Goal: Transaction & Acquisition: Purchase product/service

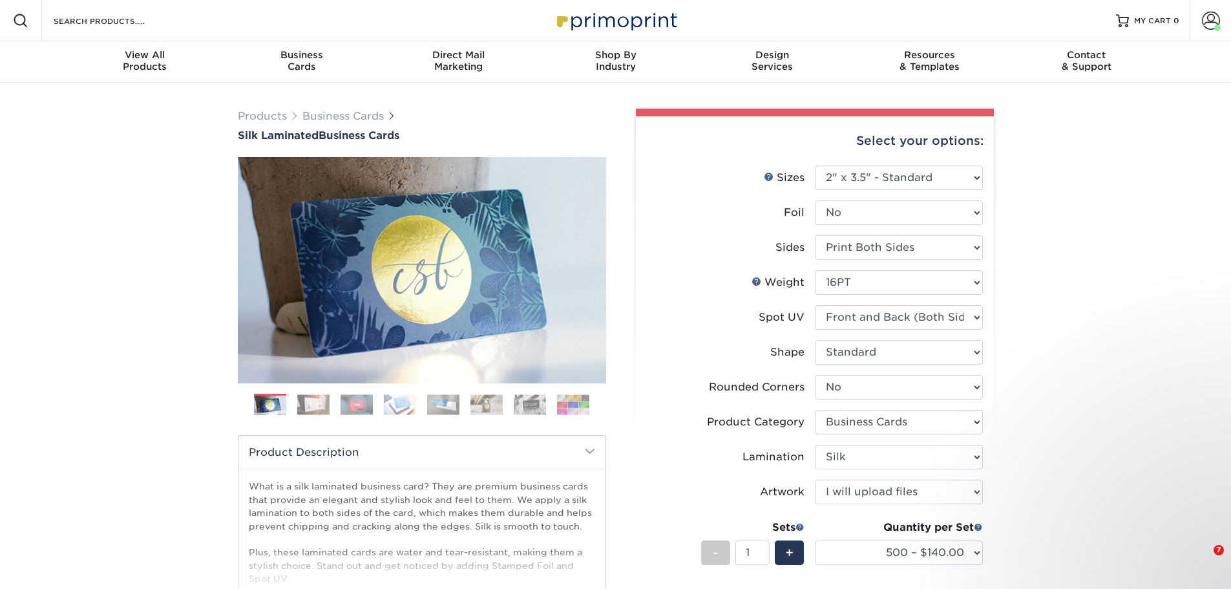
select select "2.00x3.50"
select select "0"
select select "3b5148f1-0588-4f88-a218-97bcfdce65c1"
select select "ccacb42f-45f7-42d3-bbd3-7c8421cf37f0"
select select "upload"
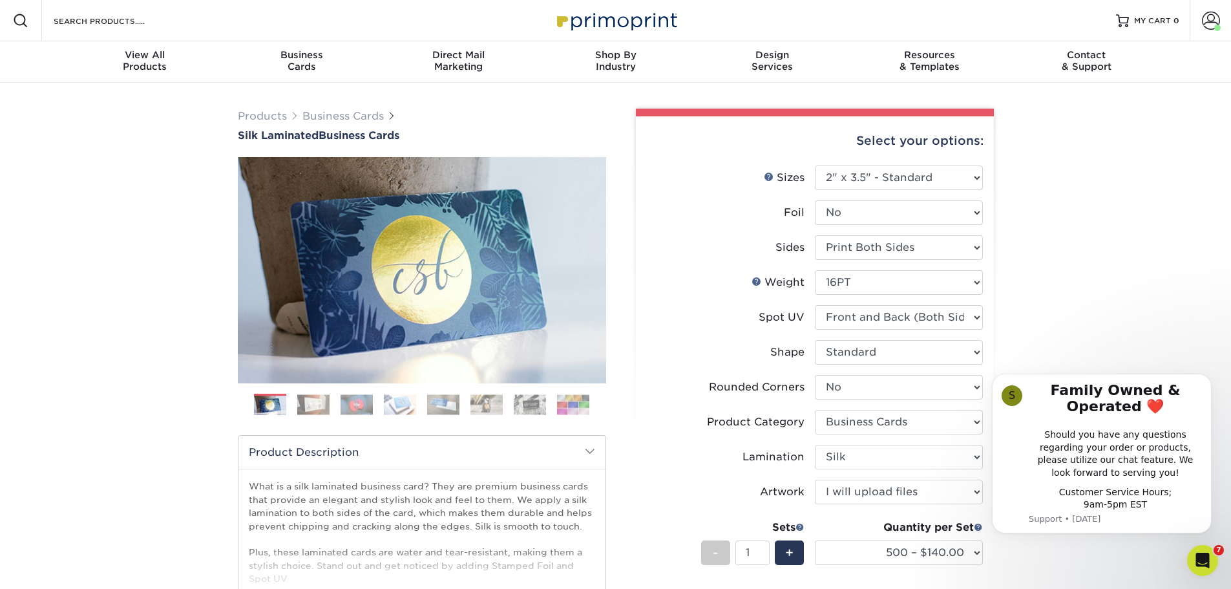
click at [1029, 236] on div "Products Business Cards Silk Laminated Business Cards Previous Next" at bounding box center [615, 472] width 1231 height 779
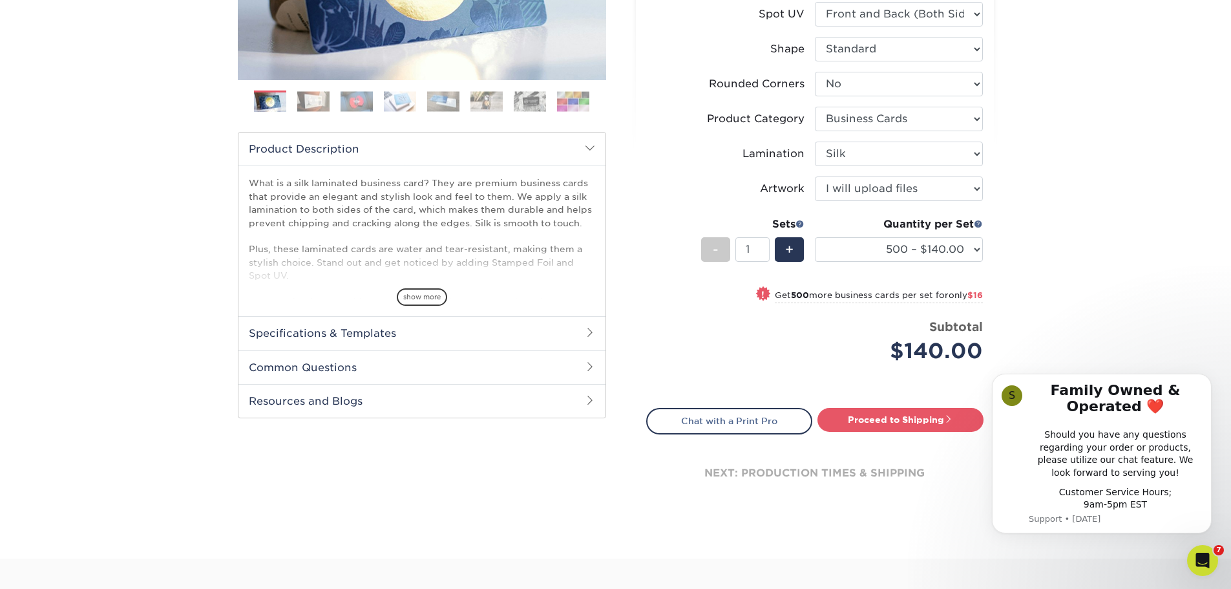
scroll to position [129, 0]
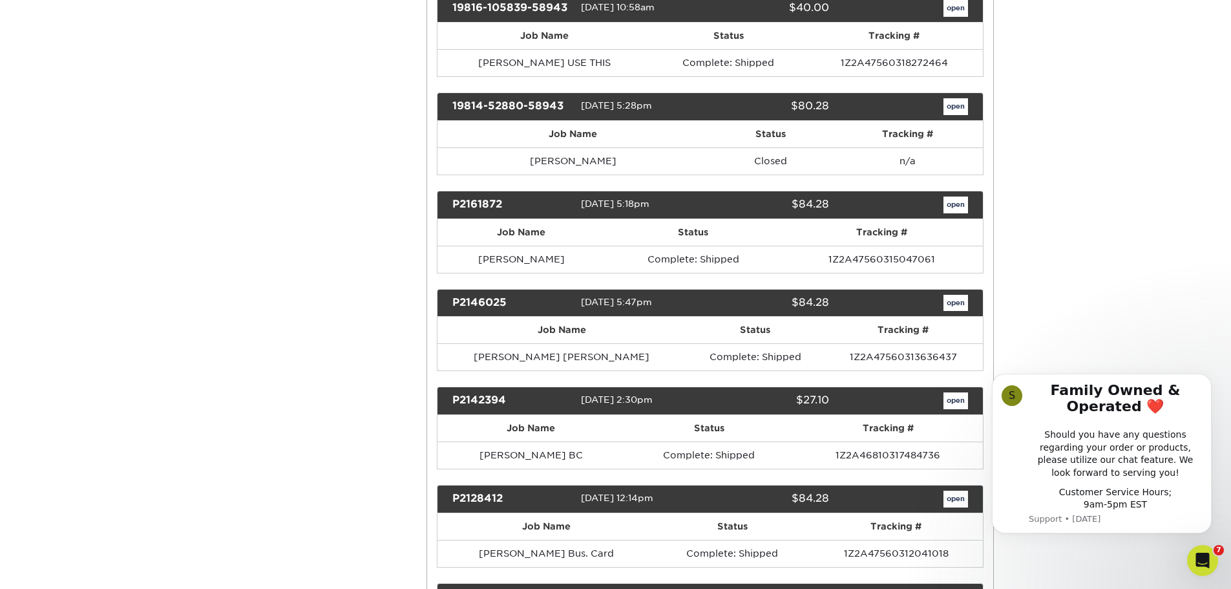
scroll to position [1034, 0]
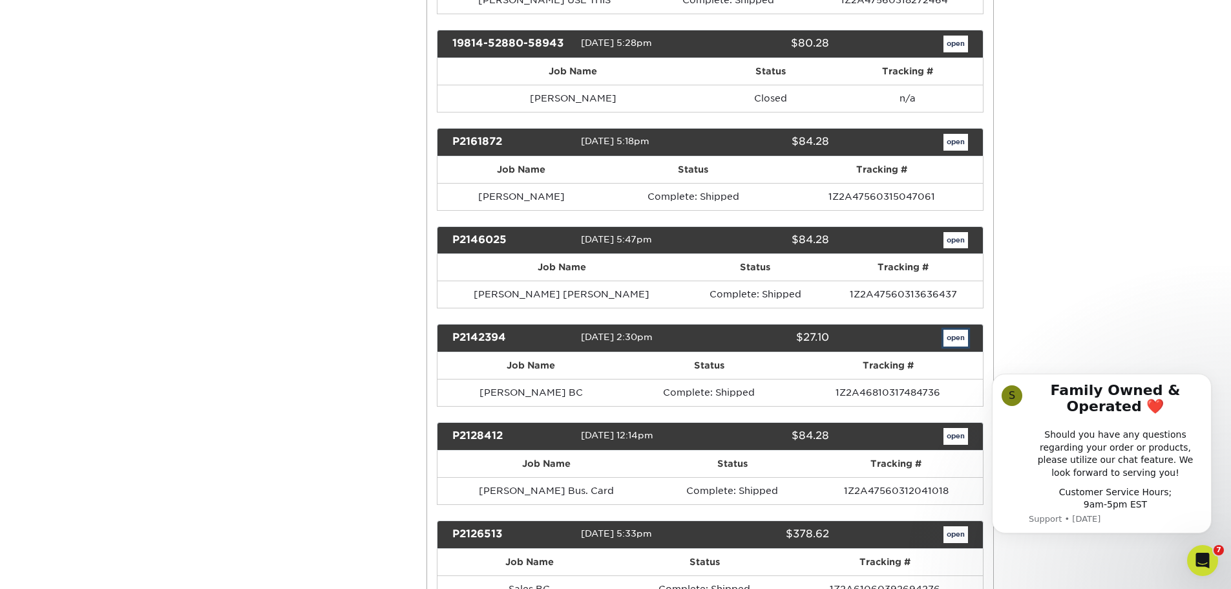
click at [949, 336] on link "open" at bounding box center [955, 338] width 25 height 17
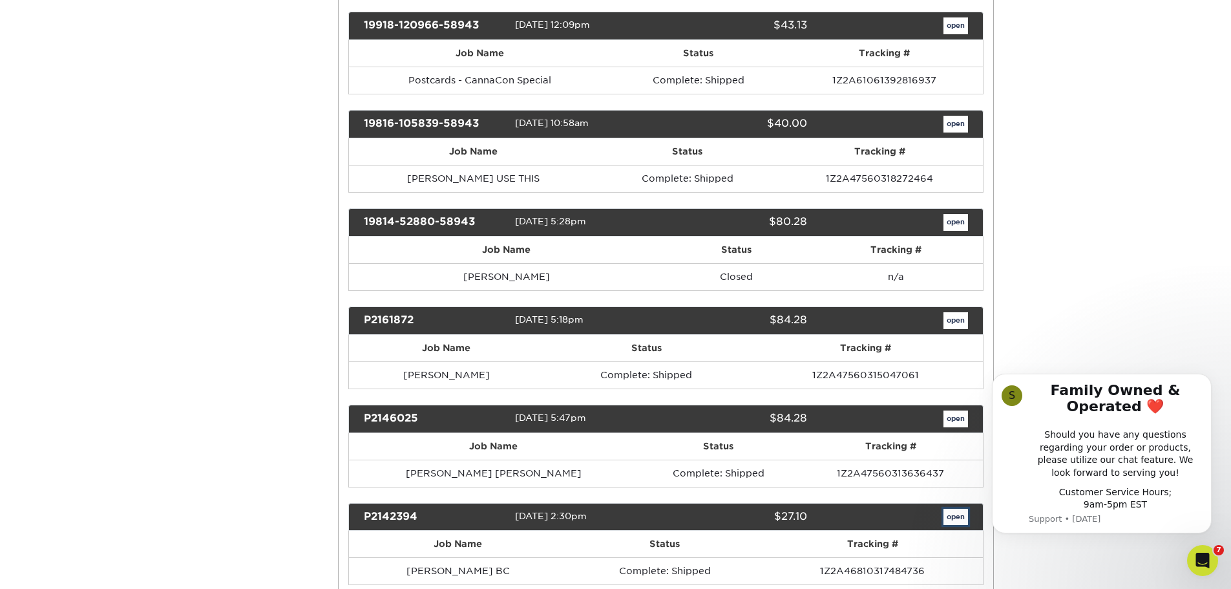
scroll to position [0, 0]
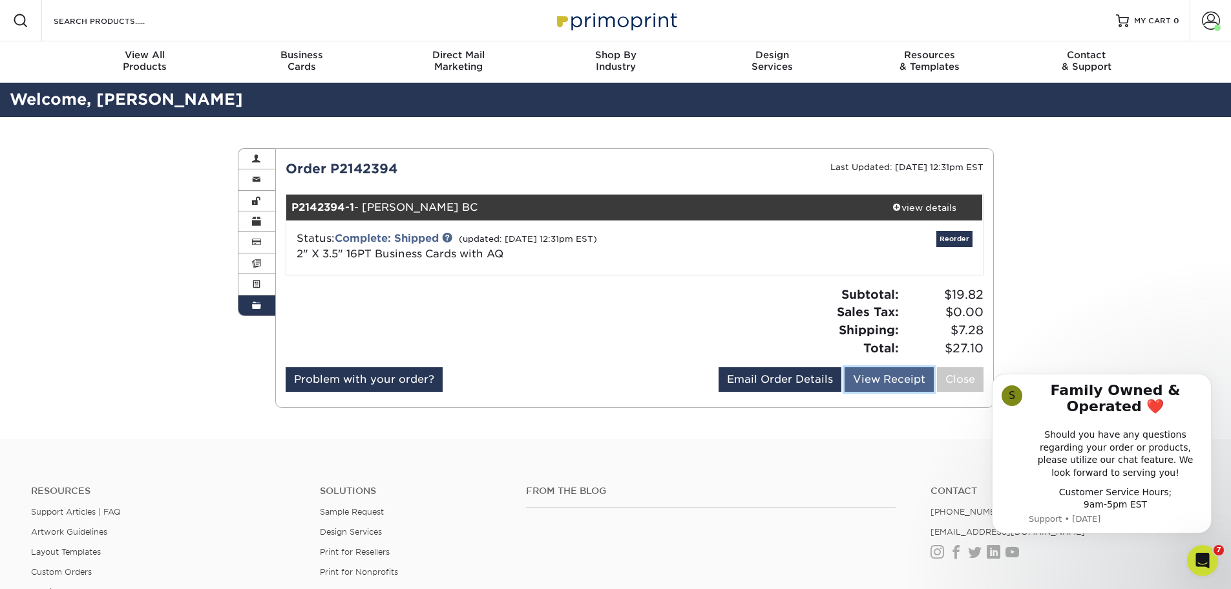
click at [880, 383] on link "View Receipt" at bounding box center [889, 379] width 89 height 25
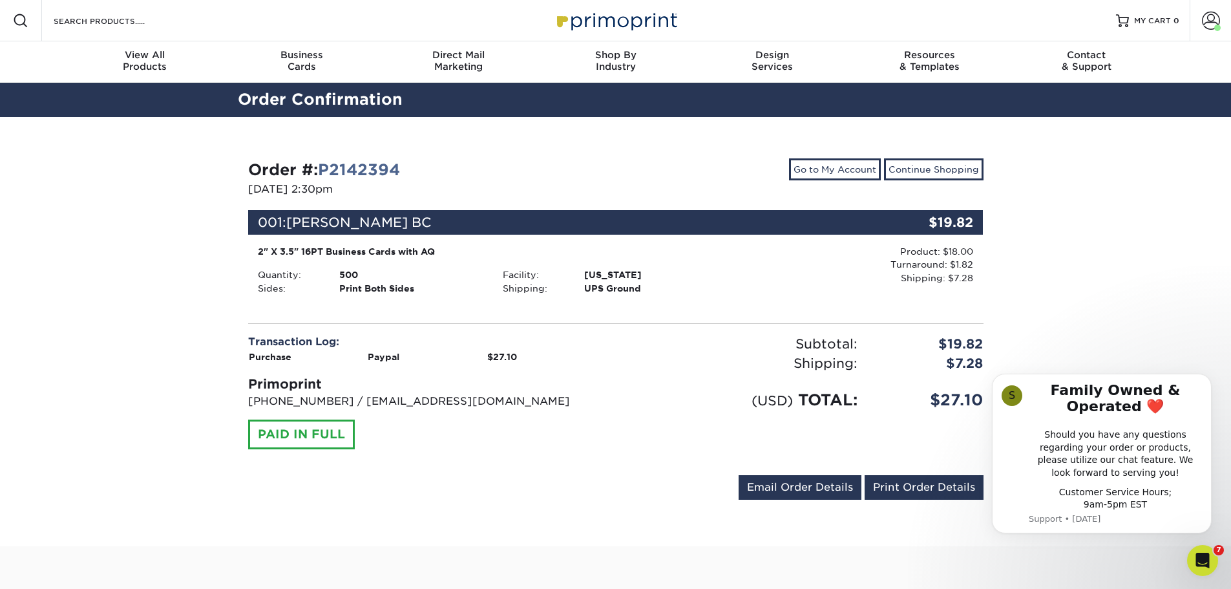
click at [567, 432] on div "Transaction Log: Purchase Paypal $27.10 Primoprint [PHONE_NUMBER] / [EMAIL_ADDR…" at bounding box center [426, 391] width 377 height 115
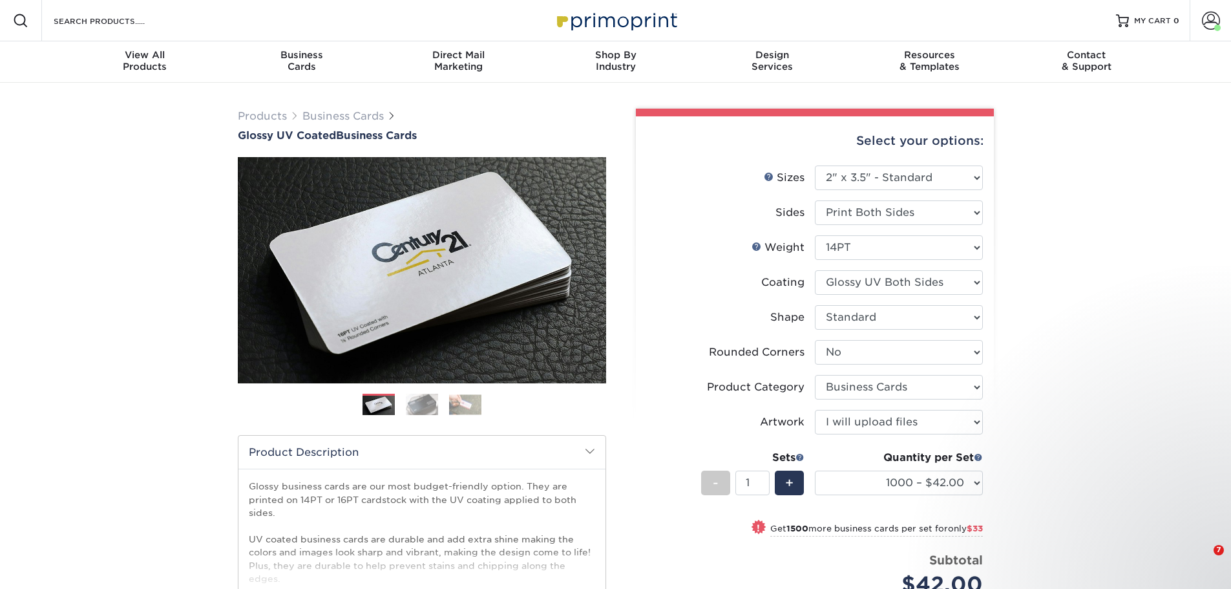
select select "2.00x3.50"
select select "0"
select select "3b5148f1-0588-4f88-a218-97bcfdce65c1"
select select "upload"
select select "1000 – $42.00"
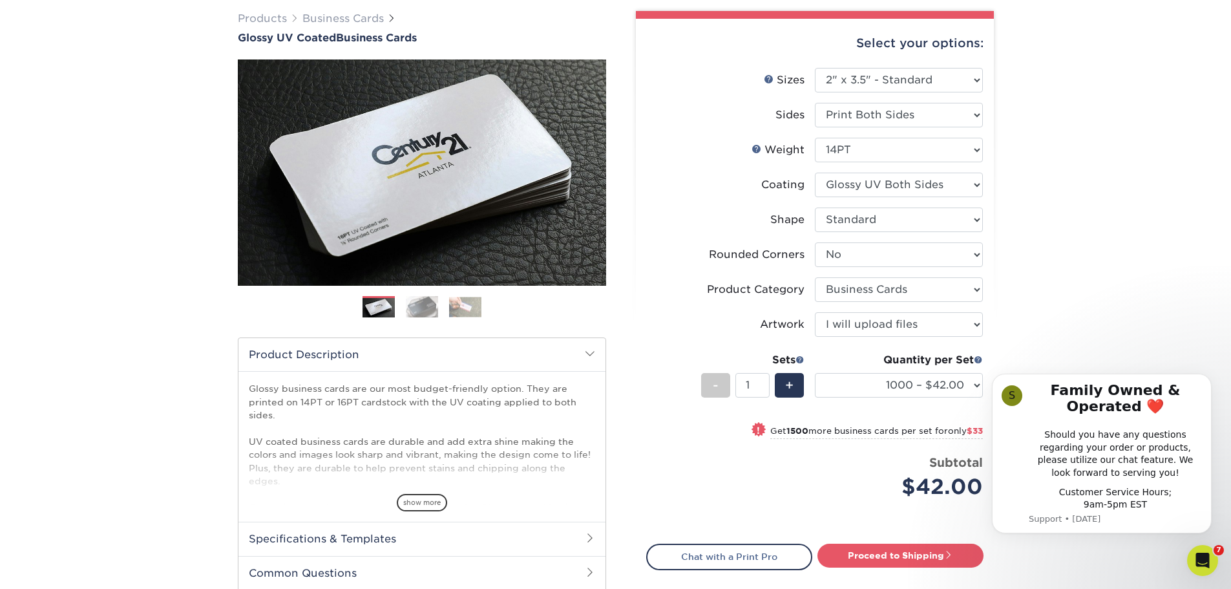
scroll to position [129, 0]
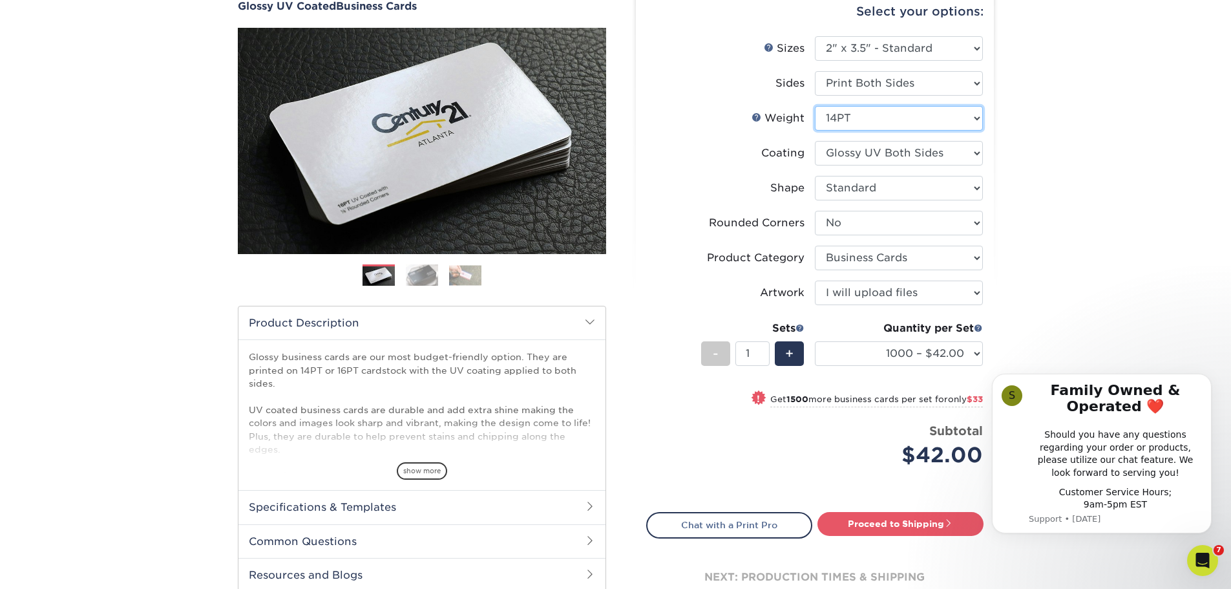
click at [929, 111] on select "Please Select 16PT 14PT" at bounding box center [899, 118] width 168 height 25
drag, startPoint x: 929, startPoint y: 111, endPoint x: 1044, endPoint y: 76, distance: 120.4
click at [1044, 76] on div "Products Business Cards Glossy UV Coated Business Cards Previous Next" at bounding box center [615, 307] width 1231 height 709
click at [1062, 204] on div "Products Business Cards Glossy UV Coated Business Cards Previous Next" at bounding box center [615, 307] width 1231 height 709
click at [1022, 302] on div "Products Business Cards Glossy UV Coated Business Cards Previous Next" at bounding box center [615, 307] width 1231 height 709
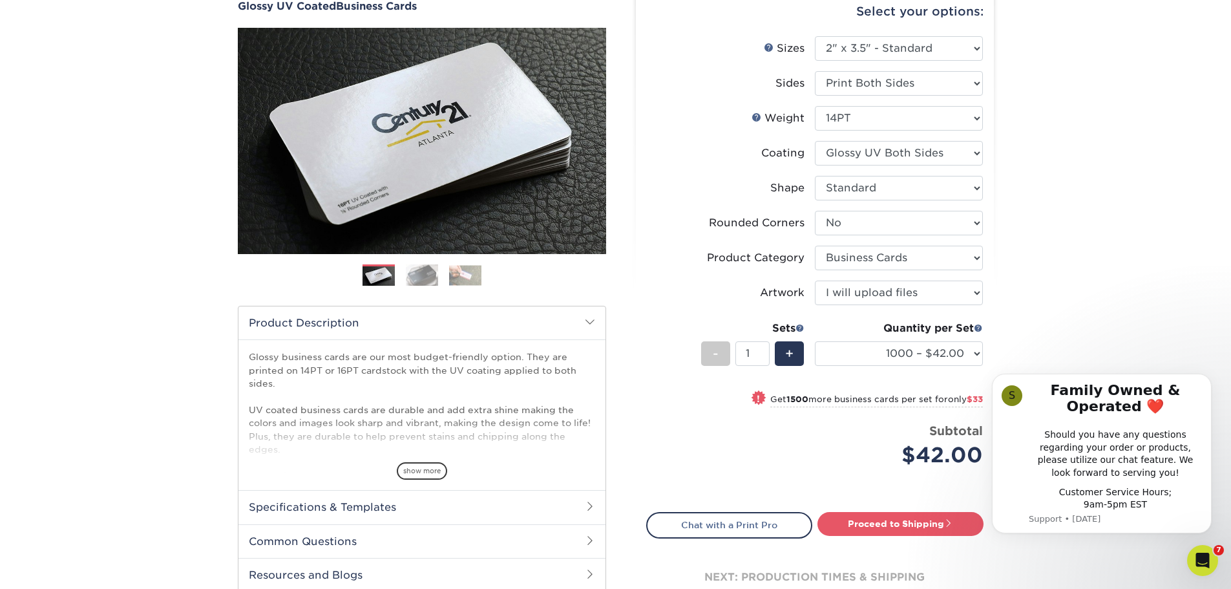
click at [1039, 285] on div "Products Business Cards Glossy UV Coated Business Cards Previous Next" at bounding box center [615, 307] width 1231 height 709
click at [1069, 331] on div "Products Business Cards Glossy UV Coated Business Cards Previous Next" at bounding box center [615, 307] width 1231 height 709
click at [925, 361] on select "25* – $9.00 50* – $9.00 100* – $9.00 250* – $17.00 500 – $33.00 1000 – $42.00 2…" at bounding box center [899, 353] width 168 height 25
click at [1104, 181] on div "Products Business Cards Glossy UV Coated Business Cards Previous Next" at bounding box center [615, 307] width 1231 height 709
click at [1084, 152] on div "Products Business Cards Glossy UV Coated Business Cards Previous Next" at bounding box center [615, 307] width 1231 height 709
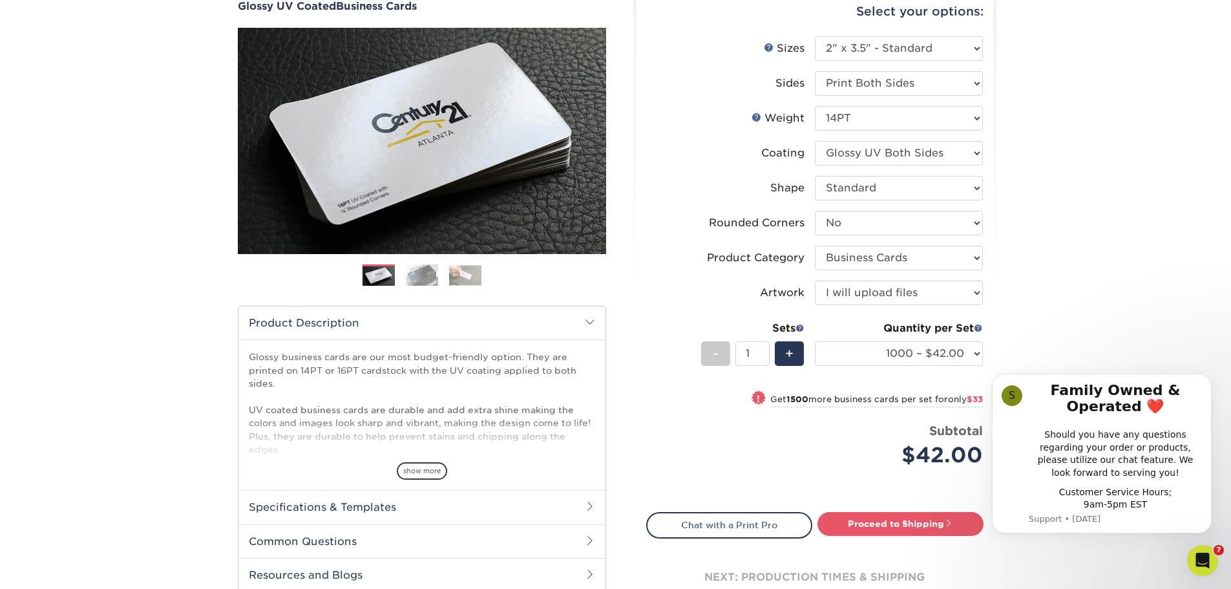
click at [818, 452] on div "Subtotal $42.00" at bounding box center [899, 446] width 168 height 49
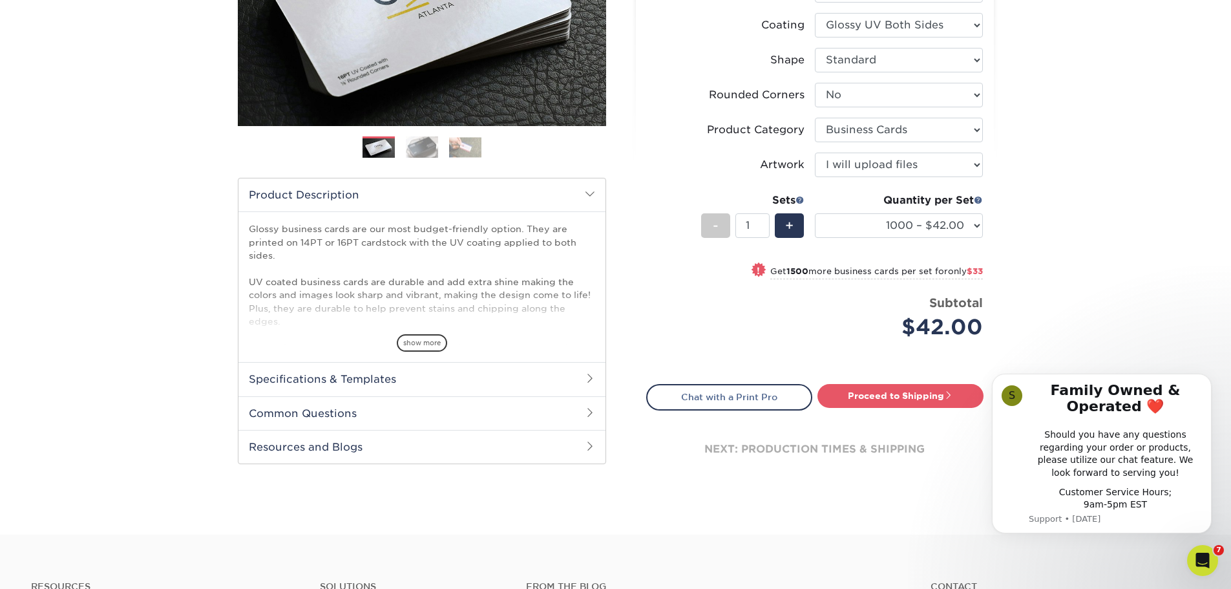
scroll to position [258, 0]
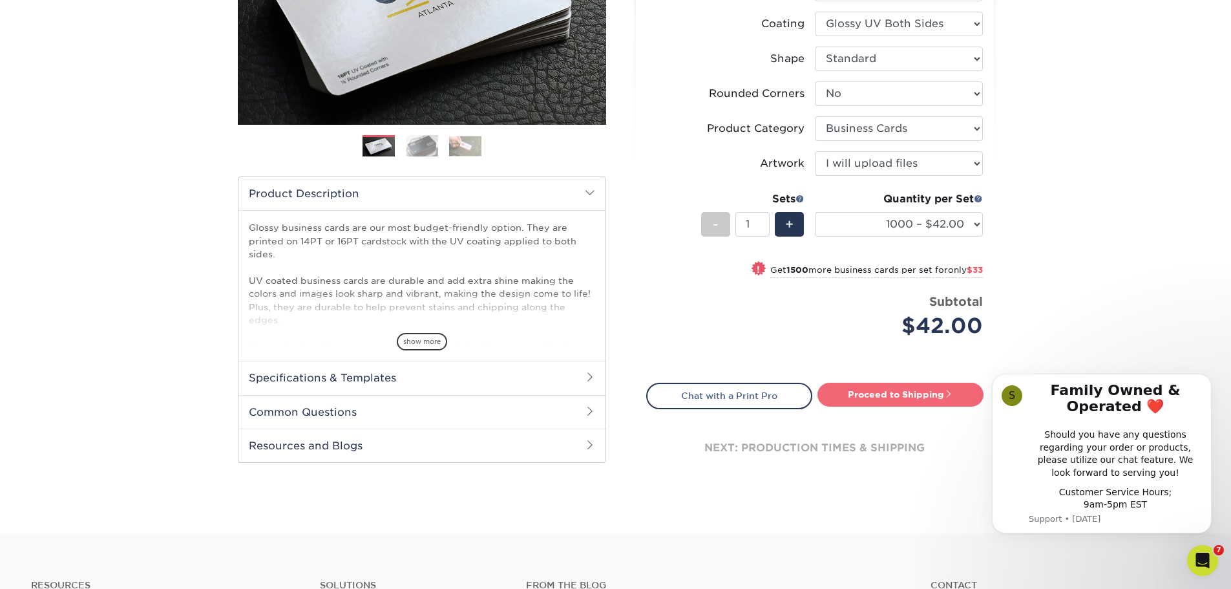
click at [856, 391] on link "Proceed to Shipping" at bounding box center [900, 394] width 166 height 23
type input "Set 1"
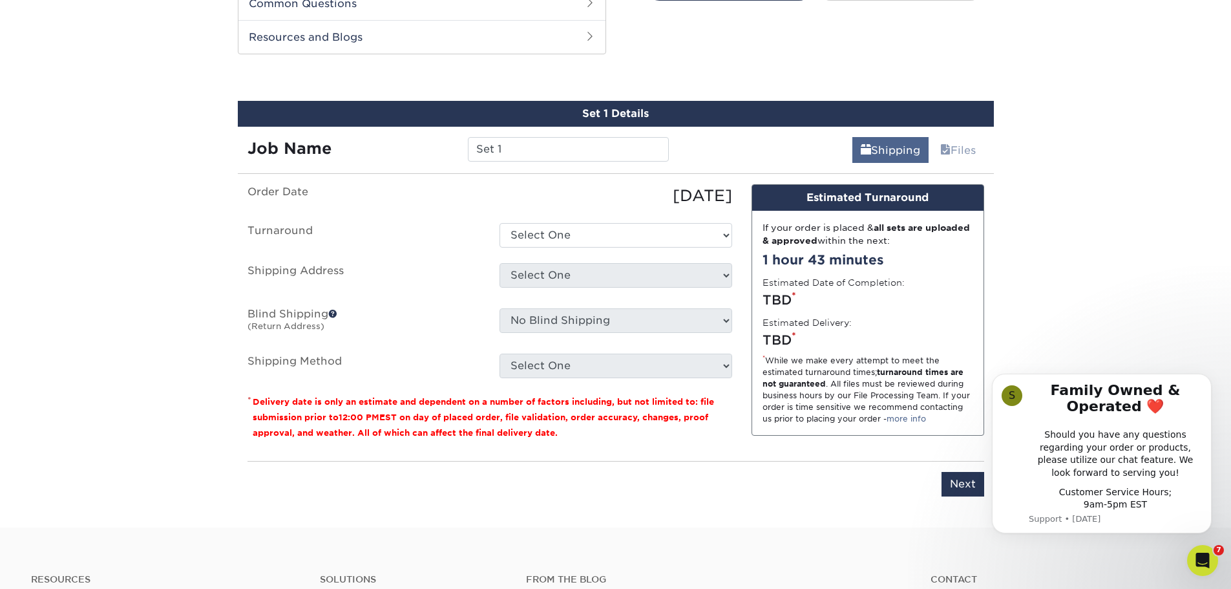
scroll to position [677, 0]
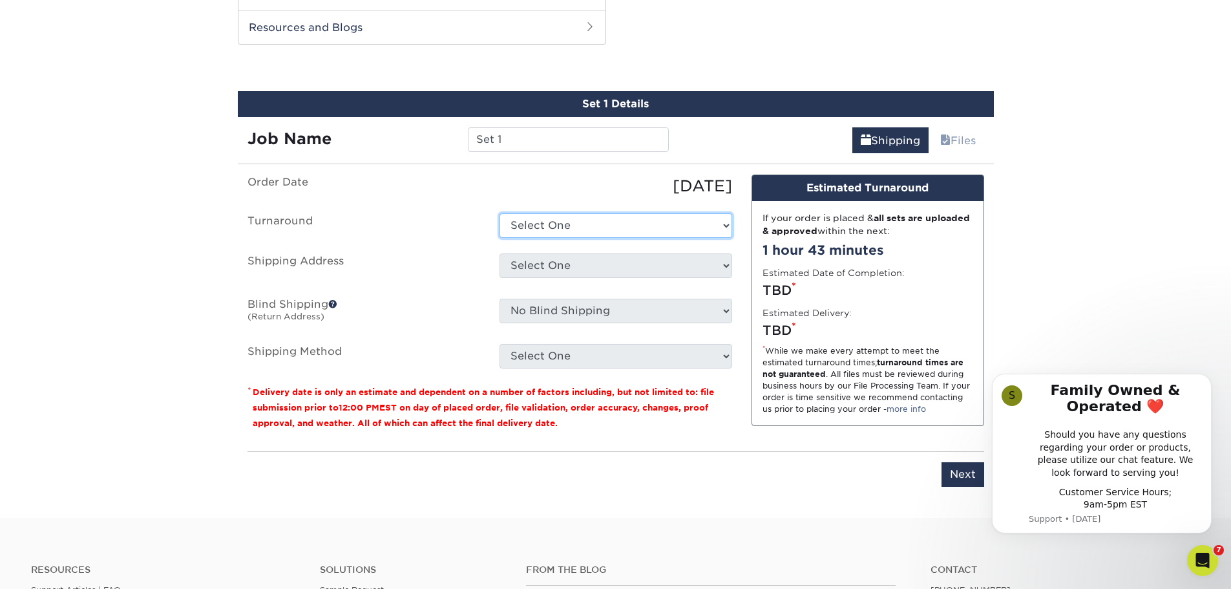
click at [680, 225] on select "Select One 2-4 Business Days 2 Day Next Business Day" at bounding box center [615, 225] width 233 height 25
select select "27f20456-de32-49ca-9023-16103d55d91f"
click at [499, 213] on select "Select One 2-4 Business Days 2 Day Next Business Day" at bounding box center [615, 225] width 233 height 25
click at [605, 231] on select "Select One 2-4 Business Days 2 Day Next Business Day" at bounding box center [615, 225] width 233 height 25
click at [499, 213] on select "Select One 2-4 Business Days 2 Day Next Business Day" at bounding box center [615, 225] width 233 height 25
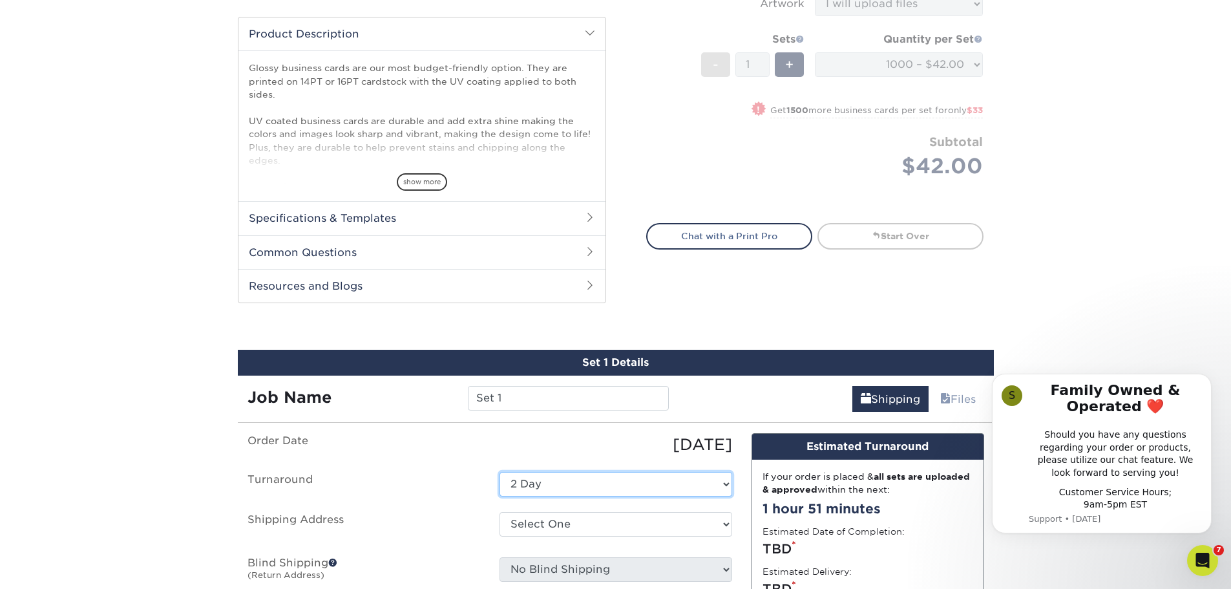
scroll to position [547, 0]
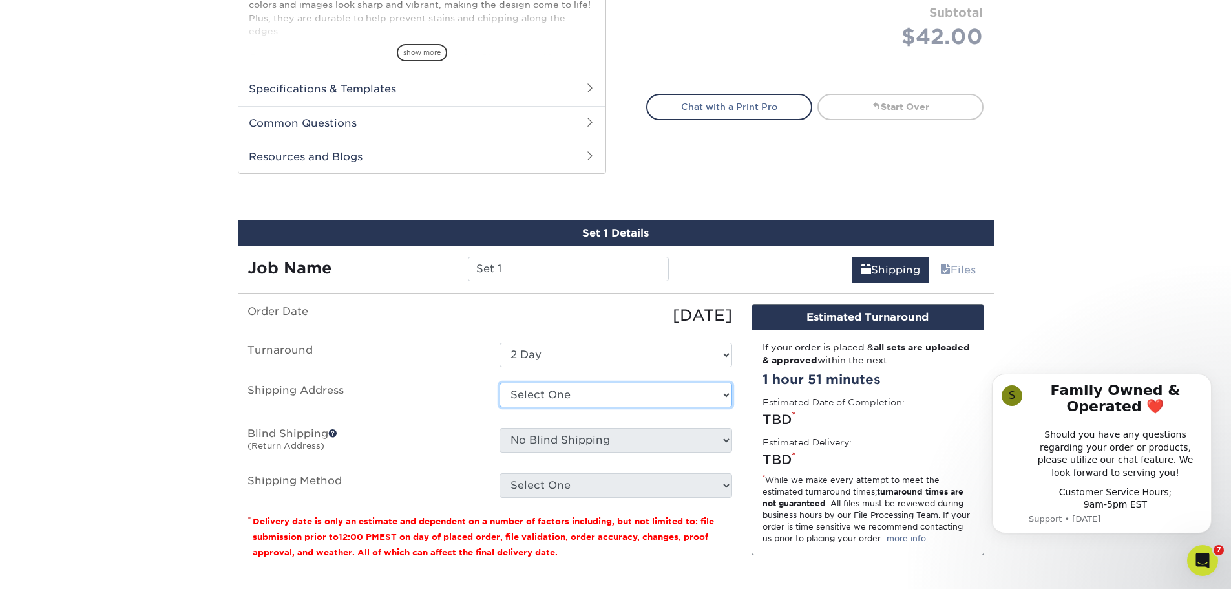
click at [598, 388] on select "Select One D6 Labs + Add New Address" at bounding box center [615, 395] width 233 height 25
select select "95501"
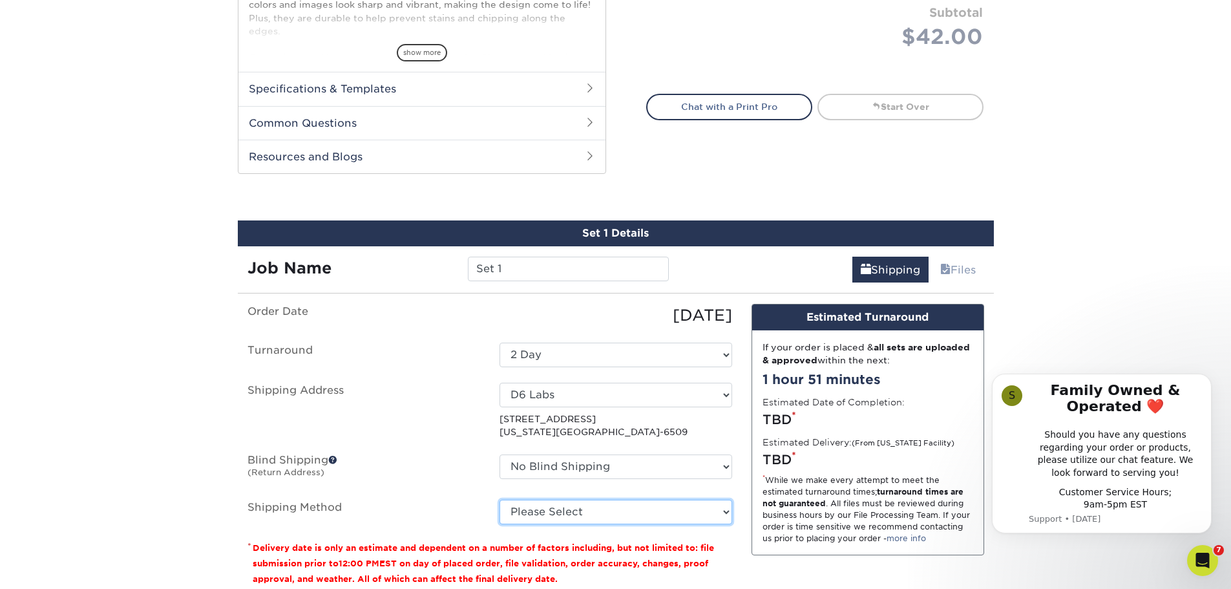
click at [612, 507] on select "Please Select Ground Shipping (+$8.96) 3 Day Shipping Service (+$15.33) 2 Day A…" at bounding box center [615, 511] width 233 height 25
select select "03"
click at [499, 499] on select "Please Select Ground Shipping (+$8.96) 3 Day Shipping Service (+$15.33) 2 Day A…" at bounding box center [615, 511] width 233 height 25
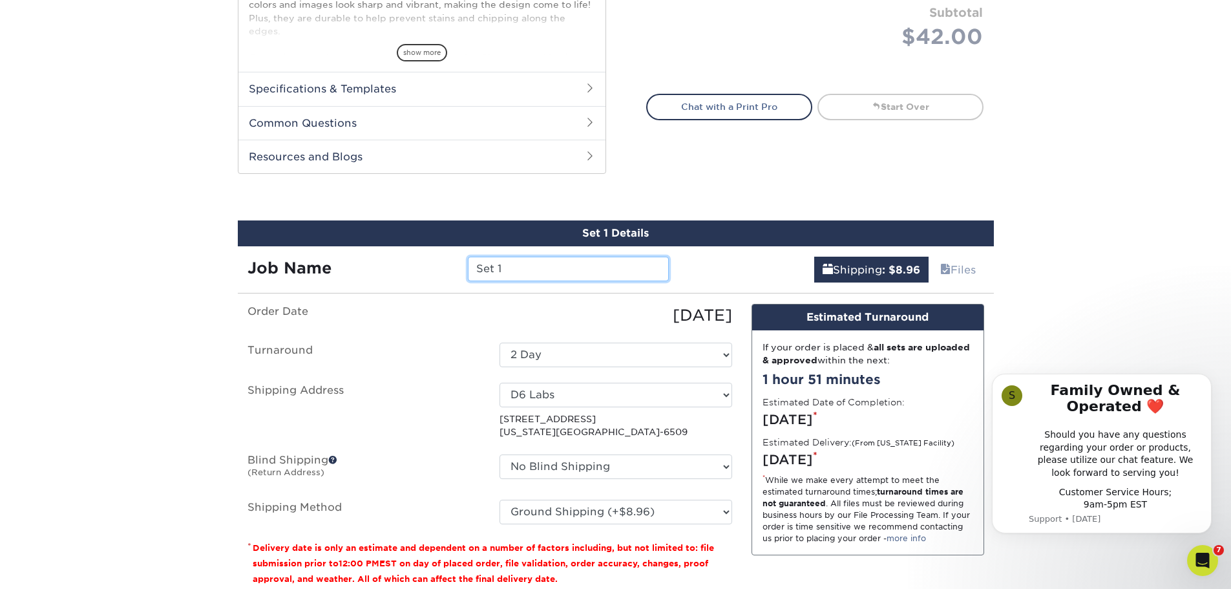
click at [514, 269] on input "Set 1" at bounding box center [568, 269] width 201 height 25
drag, startPoint x: 529, startPoint y: 265, endPoint x: 450, endPoint y: 282, distance: 80.0
click at [414, 273] on div "Job Name Set 1" at bounding box center [458, 269] width 441 height 25
click at [549, 268] on input "Hunt Hawkings - Biz Cards" at bounding box center [568, 269] width 201 height 25
click at [629, 266] on input "Hunt Hawkins - Biz Cards" at bounding box center [568, 269] width 201 height 25
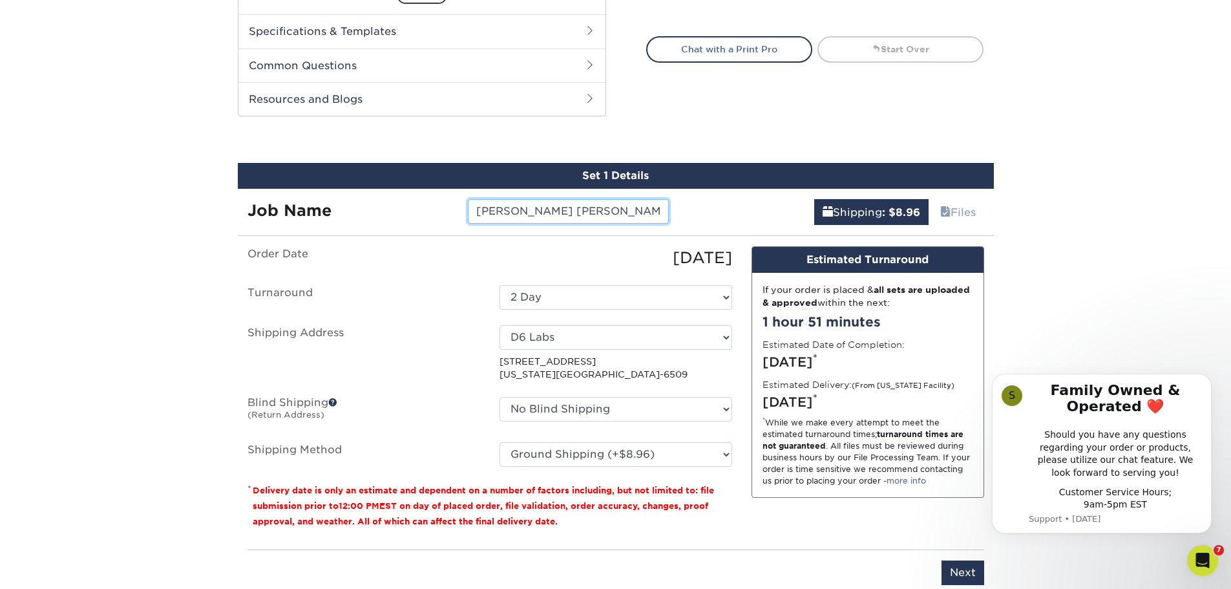
scroll to position [677, 0]
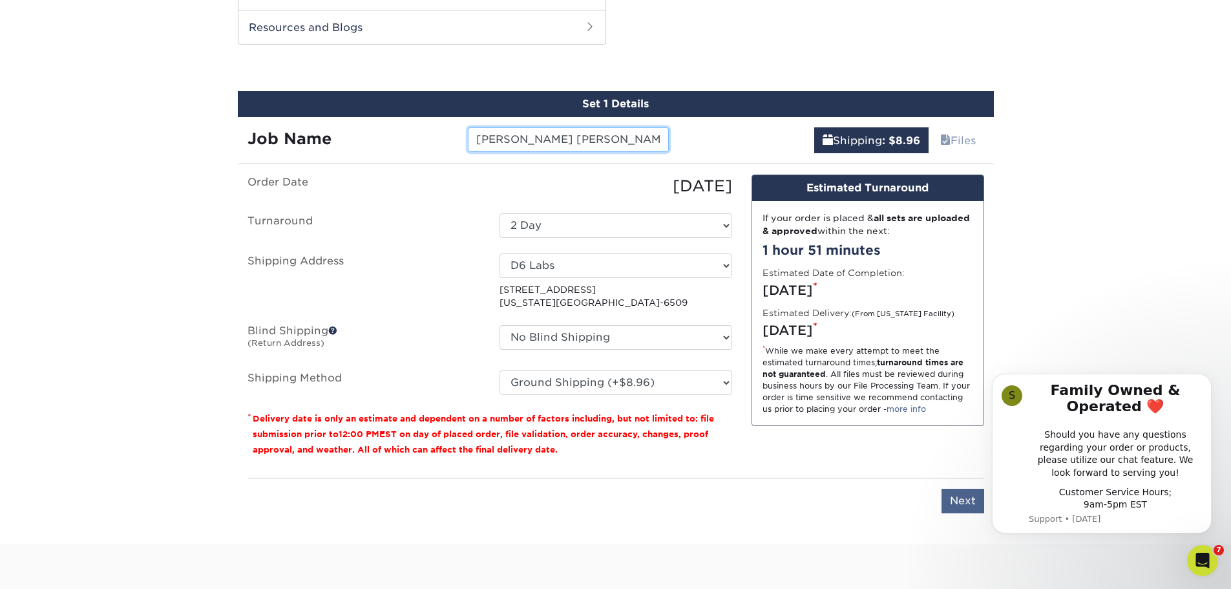
type input "Hunt Hawkins - Biz Cards"
click at [958, 502] on input "Next" at bounding box center [962, 500] width 43 height 25
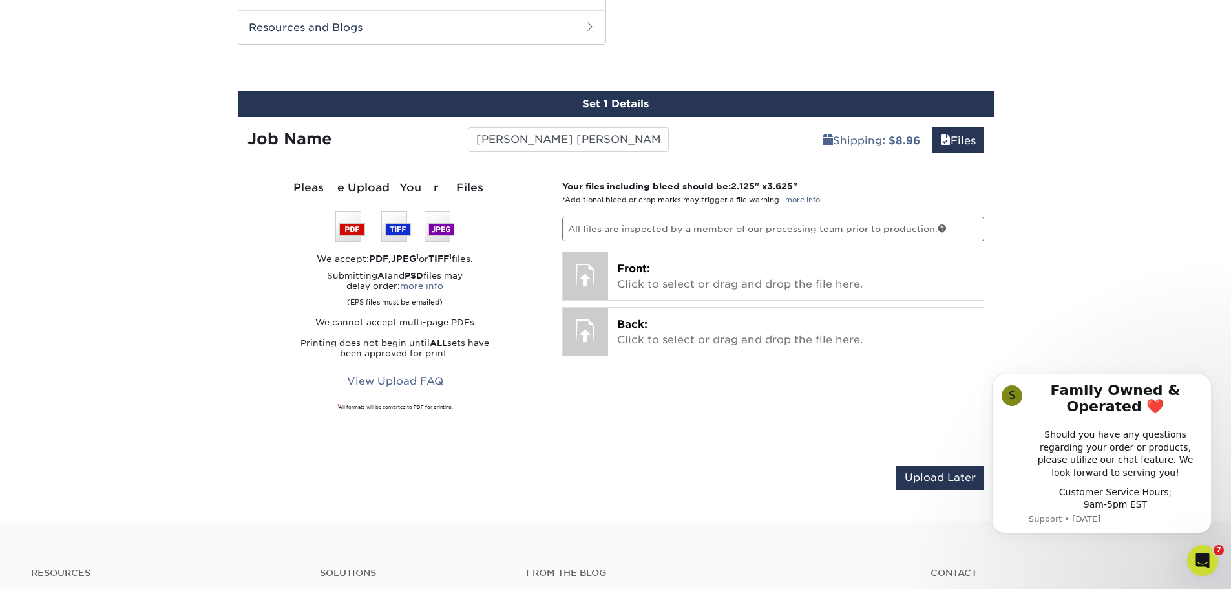
click at [617, 224] on p "All files are inspected by a member of our processing team prior to production." at bounding box center [773, 228] width 422 height 25
drag, startPoint x: 638, startPoint y: 236, endPoint x: 651, endPoint y: 238, distance: 13.1
click at [639, 236] on p "All files are inspected by a member of our processing team prior to production." at bounding box center [773, 228] width 422 height 25
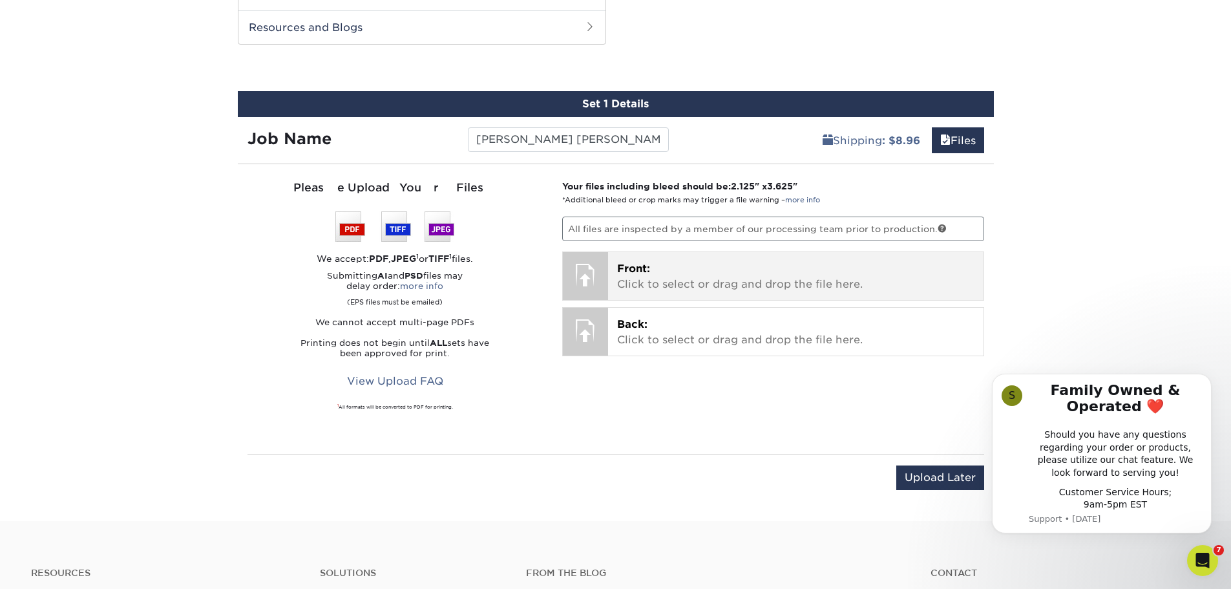
click at [671, 275] on p "Front: Click to select or drag and drop the file here." at bounding box center [795, 276] width 357 height 31
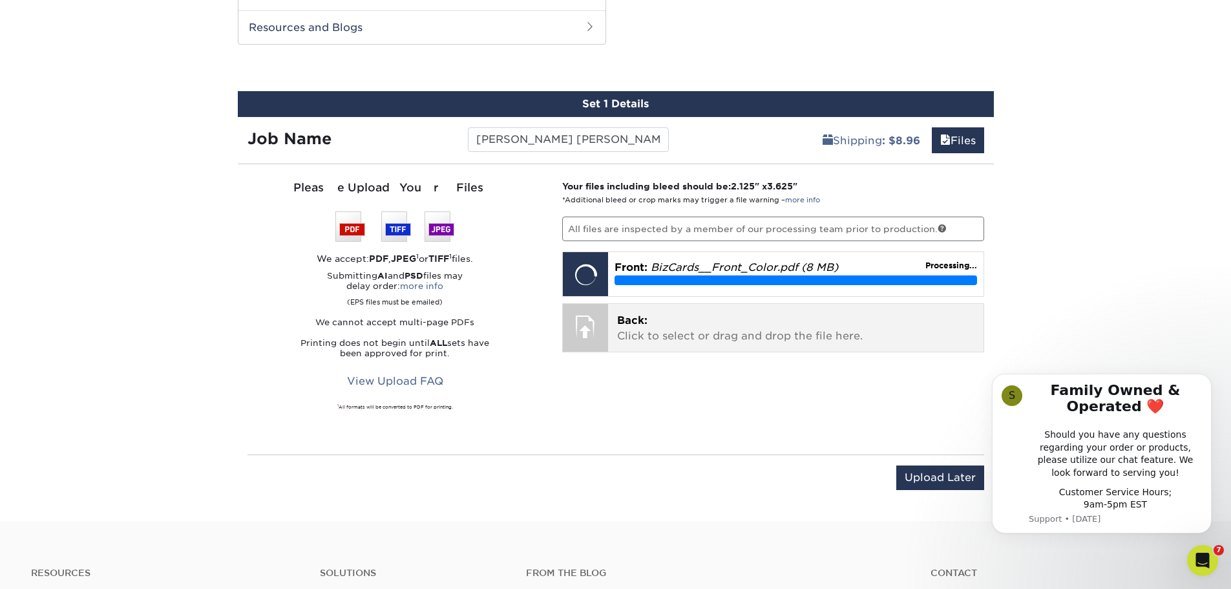
click at [693, 324] on p "Back: Click to select or drag and drop the file here." at bounding box center [795, 328] width 357 height 31
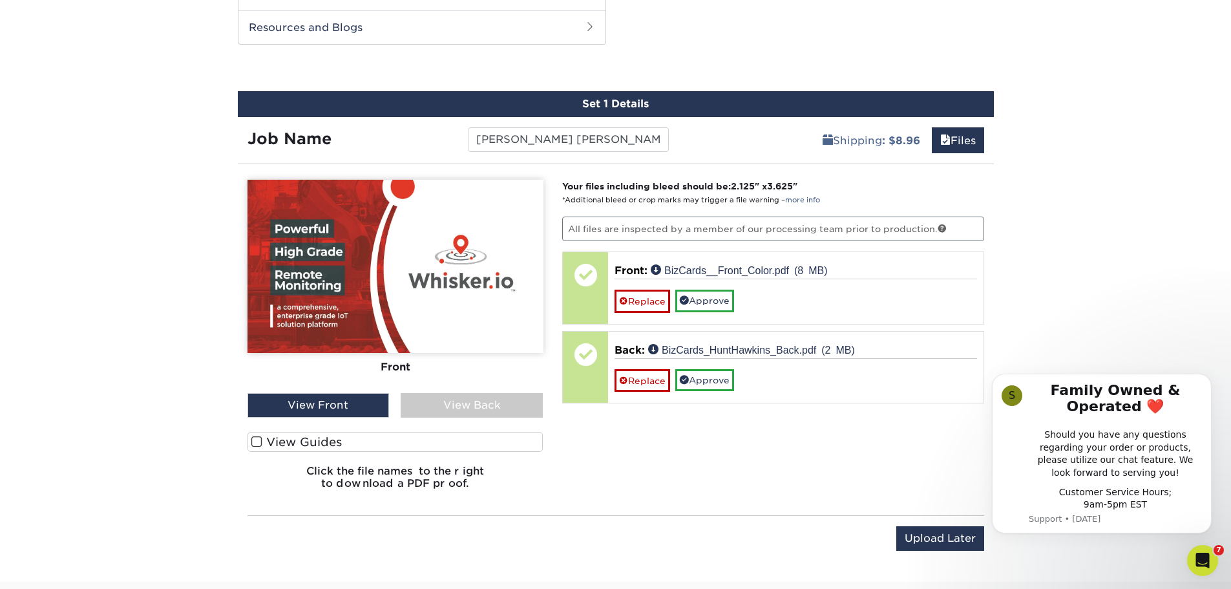
click at [262, 441] on span at bounding box center [256, 442] width 11 height 12
click at [0, 0] on input "View Guides" at bounding box center [0, 0] width 0 height 0
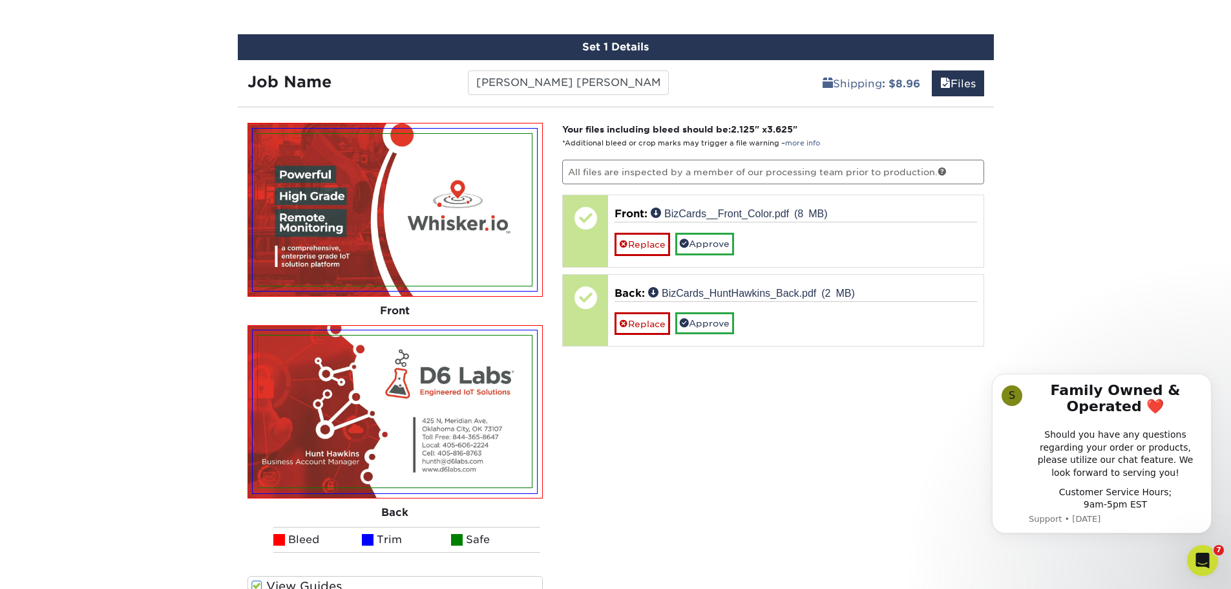
scroll to position [870, 0]
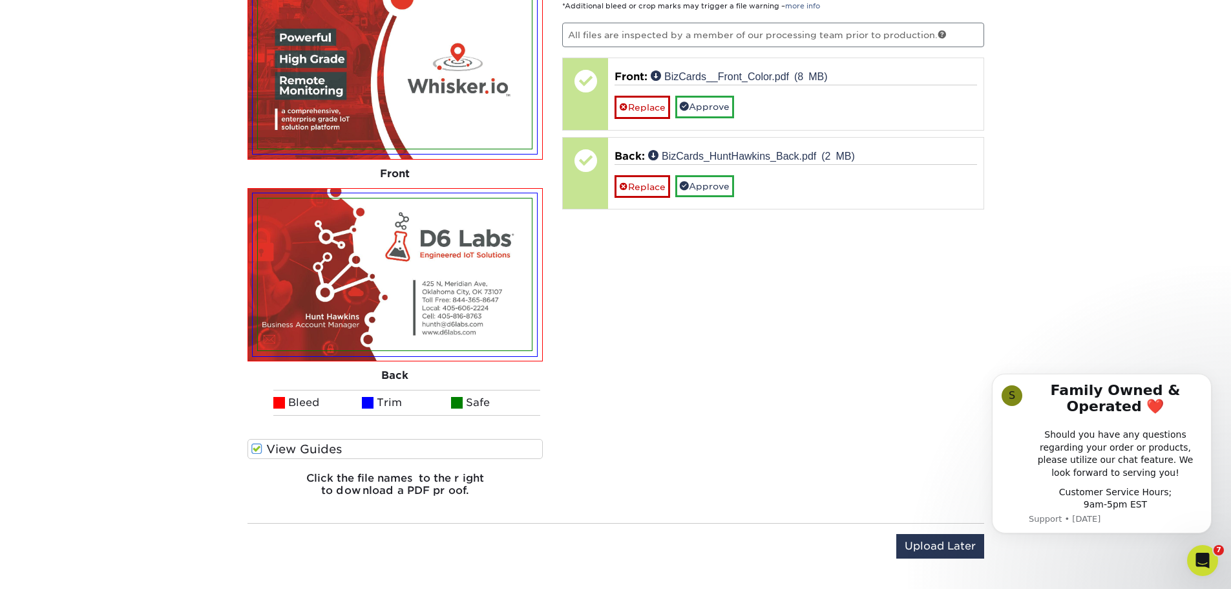
click at [309, 445] on label "View Guides" at bounding box center [395, 449] width 296 height 20
click at [0, 0] on input "View Guides" at bounding box center [0, 0] width 0 height 0
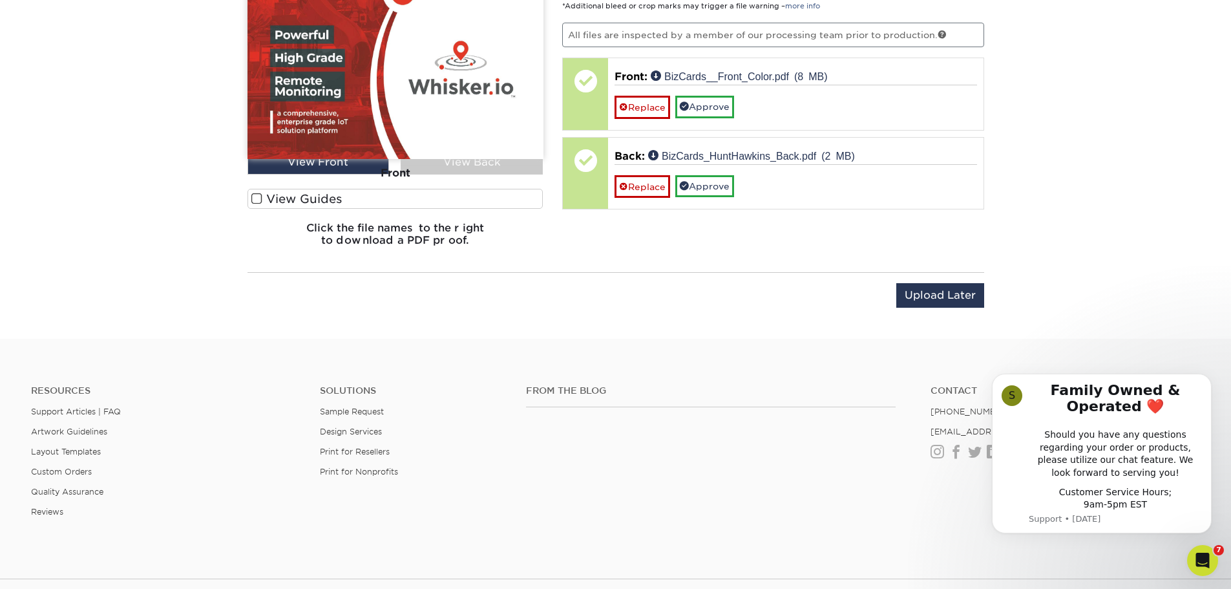
scroll to position [620, 0]
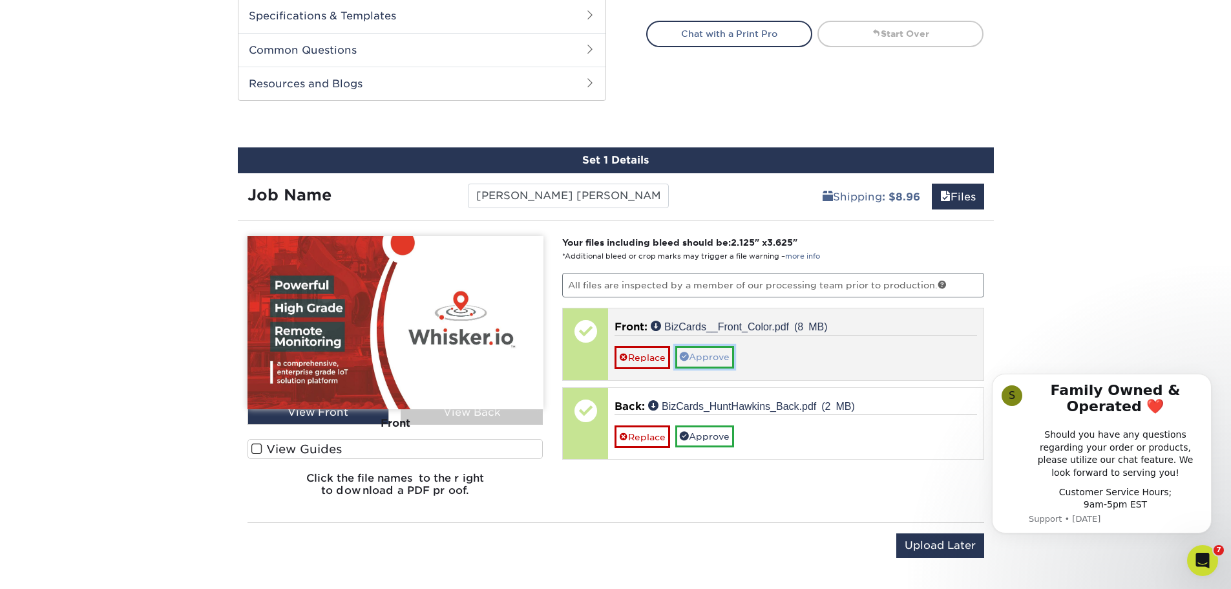
click at [716, 353] on link "Approve" at bounding box center [704, 357] width 59 height 22
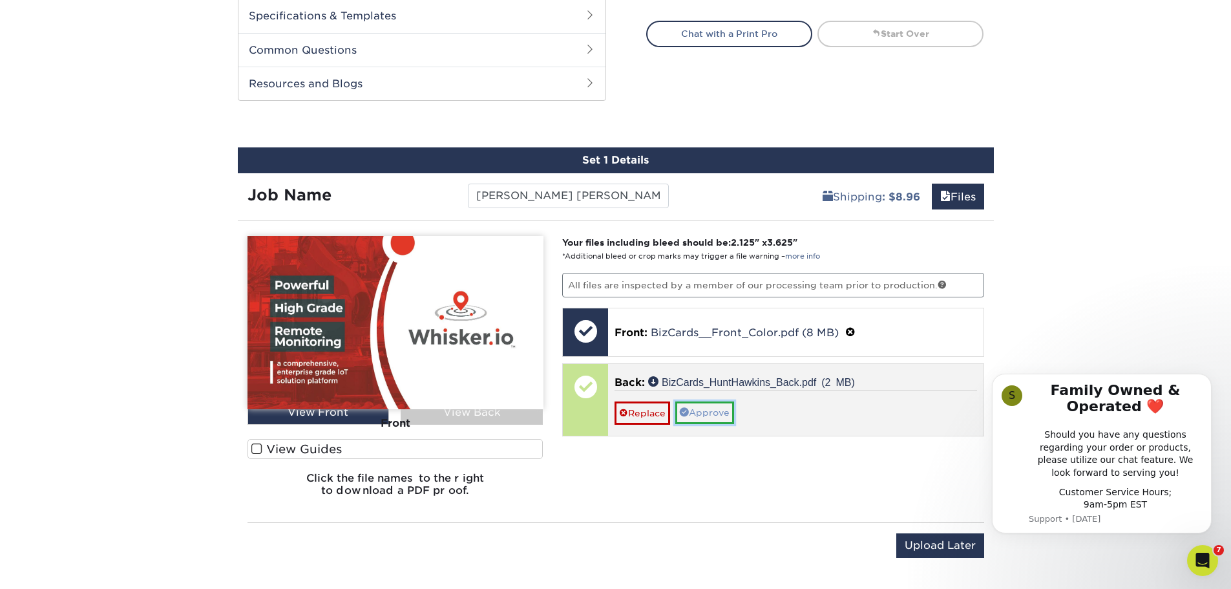
click at [713, 410] on link "Approve" at bounding box center [704, 412] width 59 height 22
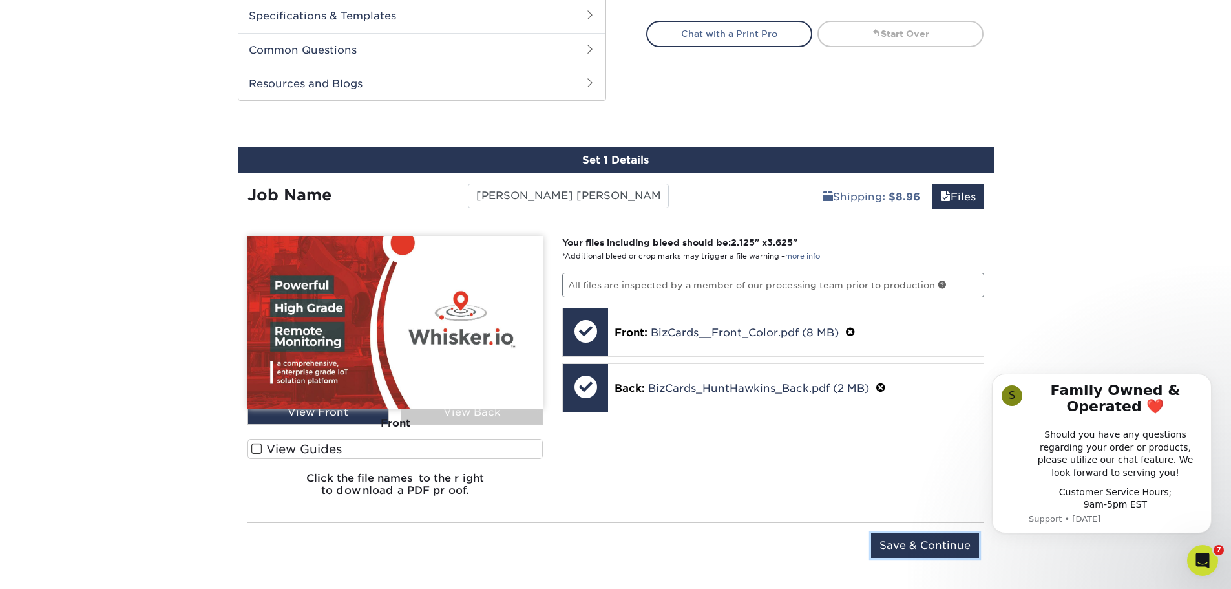
click at [892, 549] on input "Save & Continue" at bounding box center [925, 545] width 108 height 25
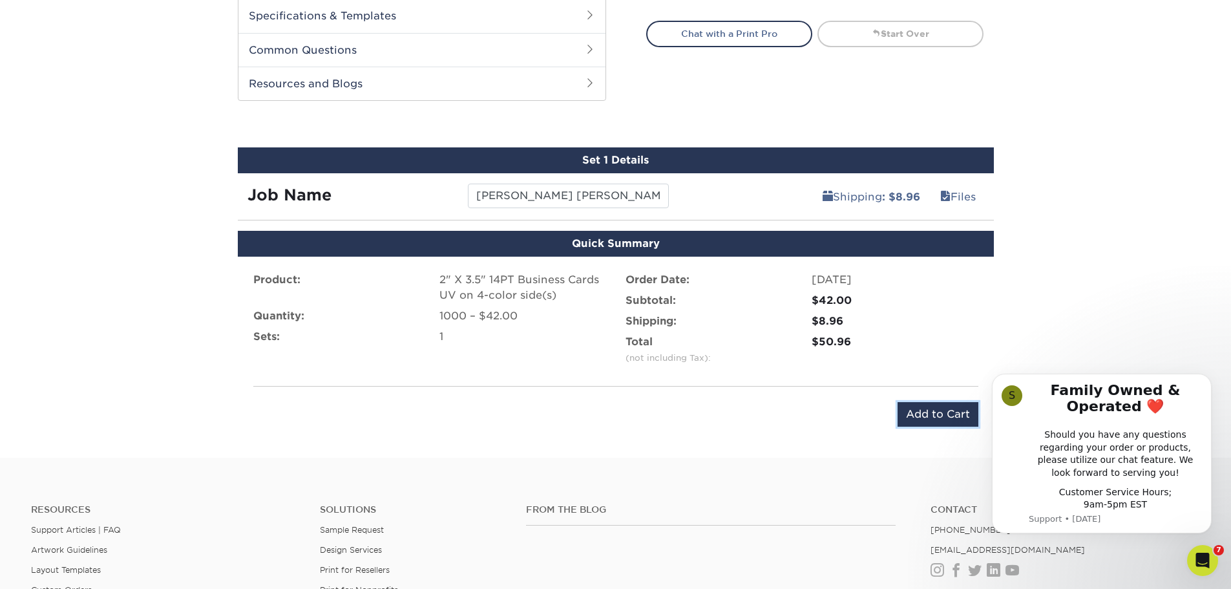
click at [939, 417] on input "Add to Cart" at bounding box center [938, 414] width 81 height 25
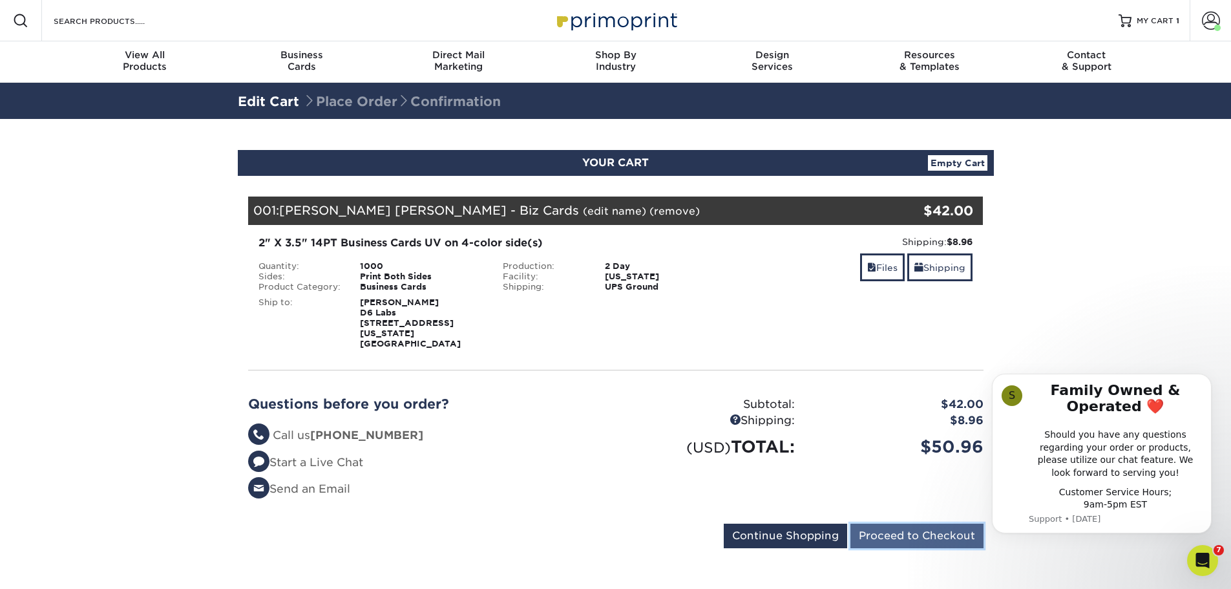
click at [916, 523] on input "Proceed to Checkout" at bounding box center [916, 535] width 133 height 25
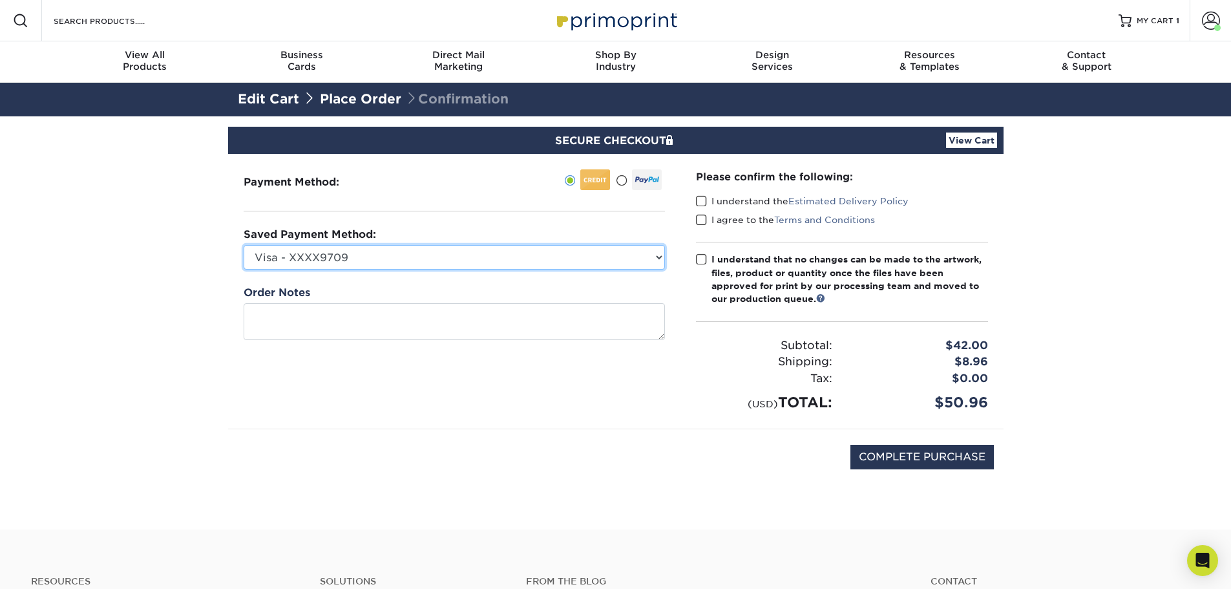
click at [373, 257] on select "Visa - XXXX9709 Visa - XXXX0991 New Credit Card" at bounding box center [454, 257] width 421 height 25
click at [446, 216] on div "Payment Method:" at bounding box center [454, 291] width 452 height 275
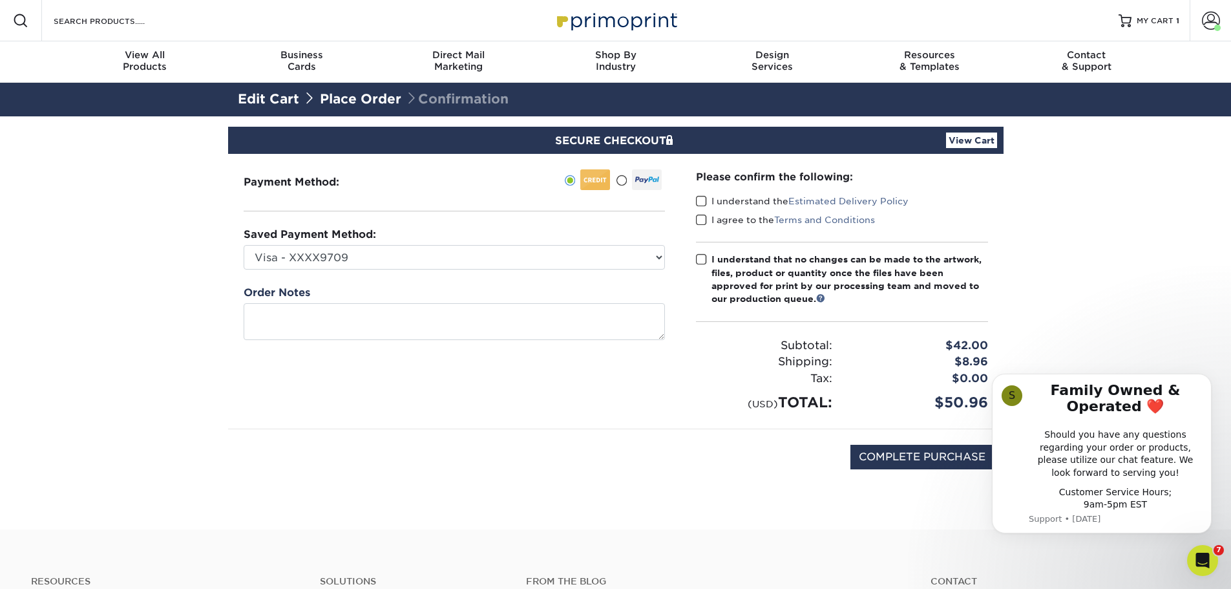
click at [700, 204] on span at bounding box center [701, 201] width 11 height 12
click at [0, 0] on input "I understand the Estimated Delivery Policy" at bounding box center [0, 0] width 0 height 0
click at [709, 220] on label "I agree to the Terms and Conditions" at bounding box center [785, 219] width 179 height 13
click at [0, 0] on input "I agree to the Terms and Conditions" at bounding box center [0, 0] width 0 height 0
click at [702, 260] on span at bounding box center [701, 259] width 11 height 12
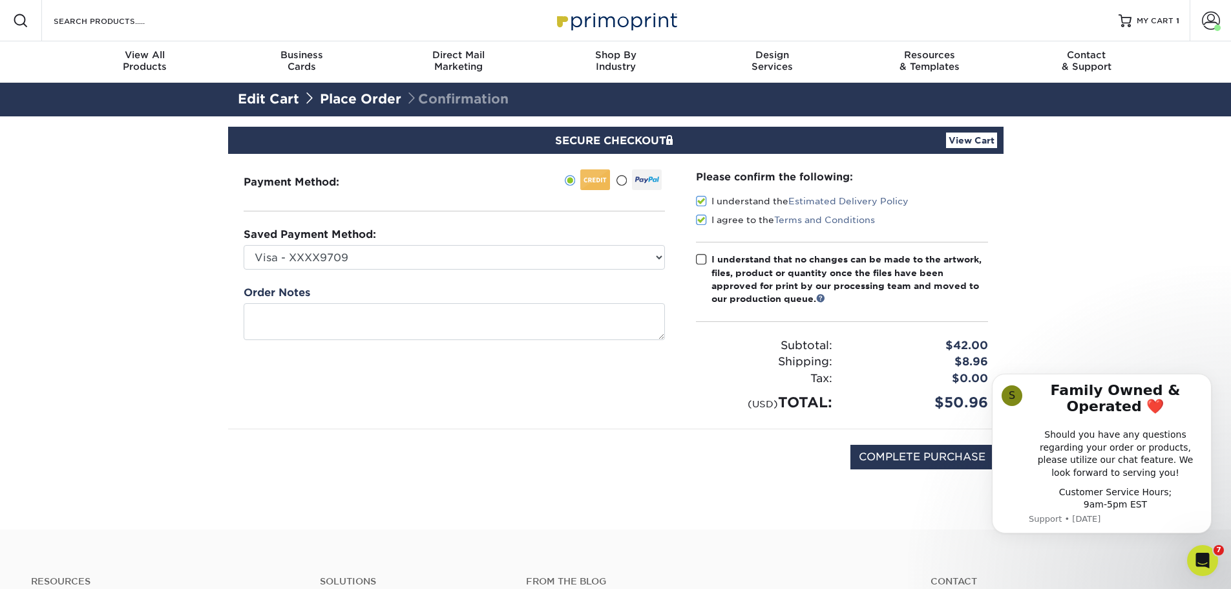
click at [0, 0] on input "I understand that no changes can be made to the artwork, files, product or quan…" at bounding box center [0, 0] width 0 height 0
click at [633, 258] on select "Visa - XXXX9709 Visa - XXXX0991 New Credit Card" at bounding box center [454, 257] width 421 height 25
select select
click at [244, 245] on select "Visa - XXXX9709 Visa - XXXX0991 New Credit Card" at bounding box center [454, 257] width 421 height 25
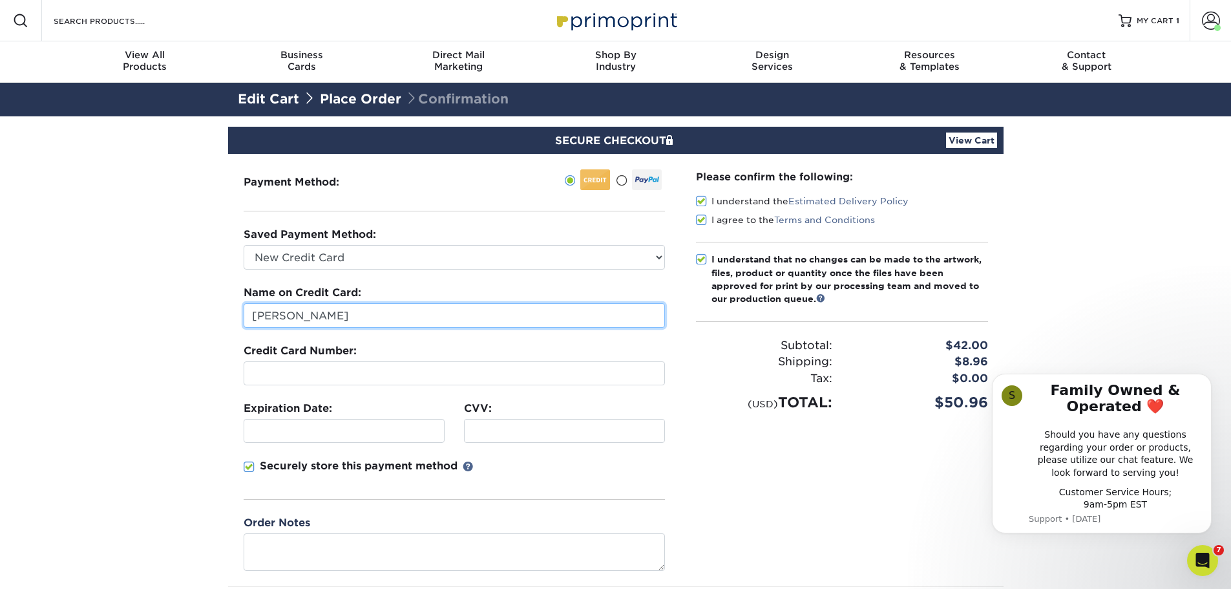
drag, startPoint x: 370, startPoint y: 320, endPoint x: 231, endPoint y: 324, distance: 139.0
click at [231, 324] on div "Payment Method:" at bounding box center [454, 370] width 452 height 432
type input "D6 Labs"
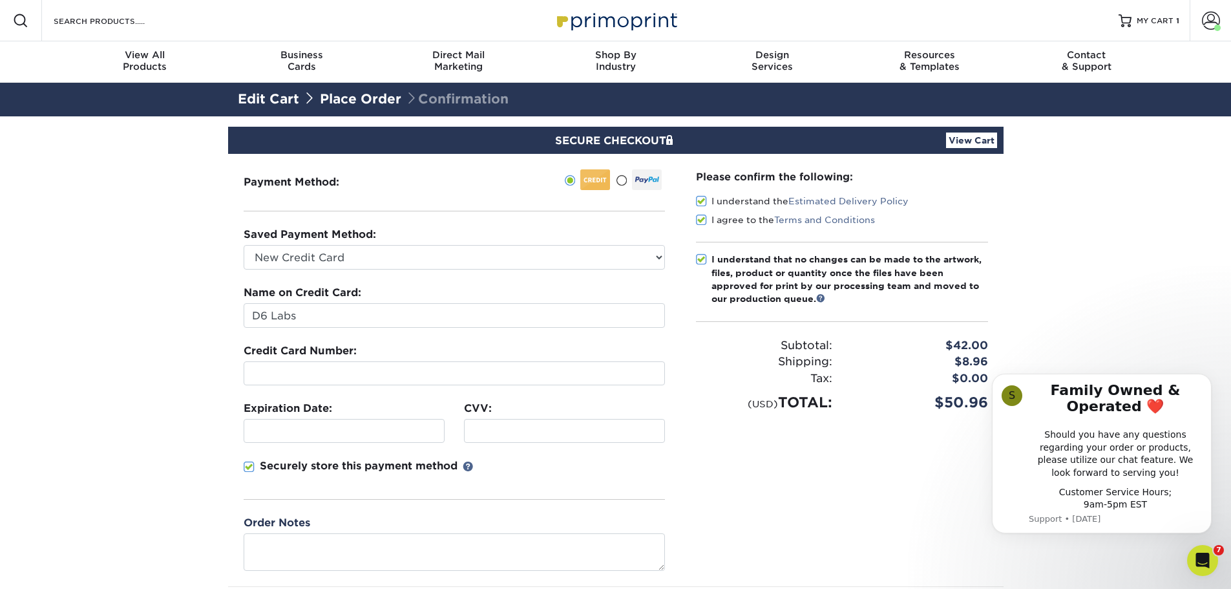
click at [734, 472] on div "Please confirm the following: I understand the Estimated Delivery Policy I agre…" at bounding box center [841, 370] width 323 height 432
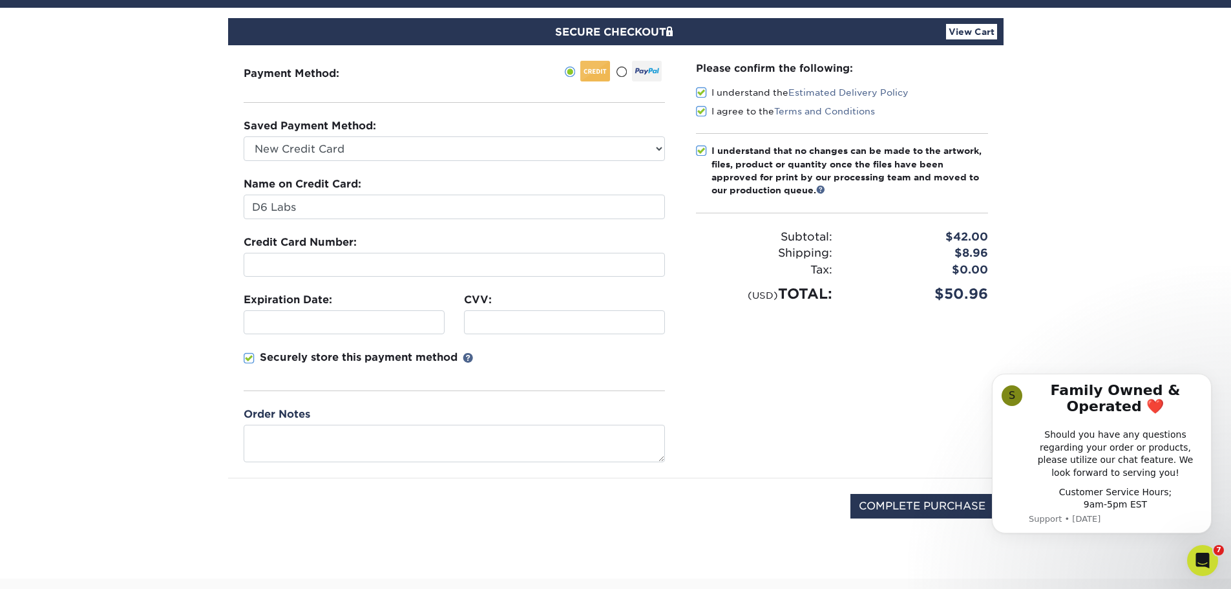
scroll to position [129, 0]
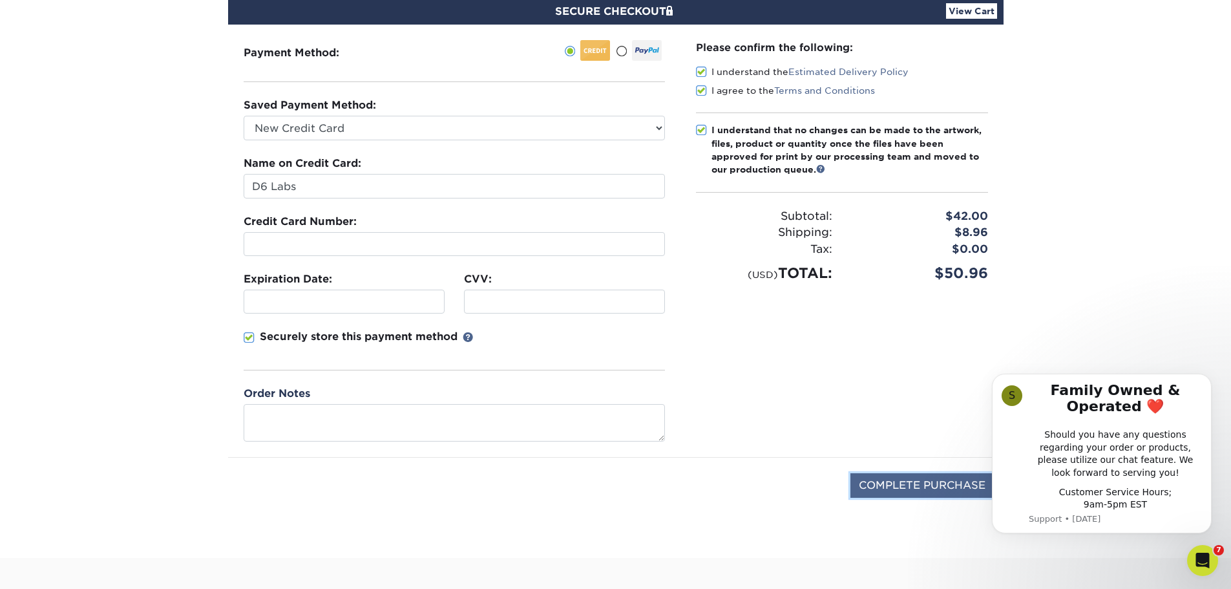
click at [932, 482] on input "COMPLETE PURCHASE" at bounding box center [921, 485] width 143 height 25
type input "PROCESSING, PLEASE WAIT..."
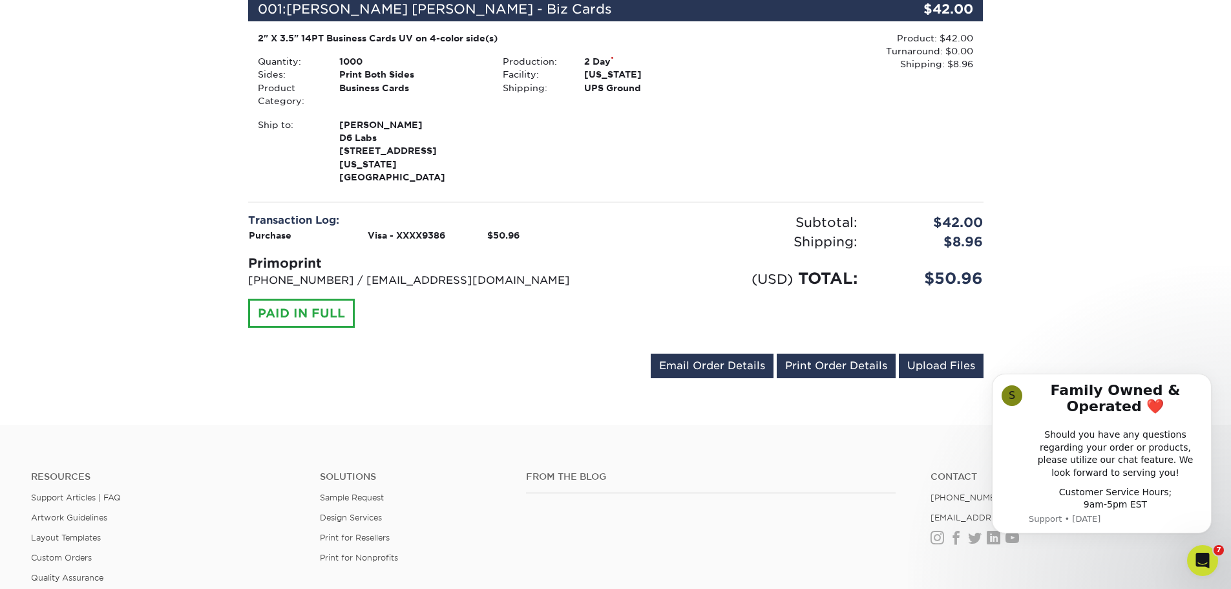
scroll to position [388, 0]
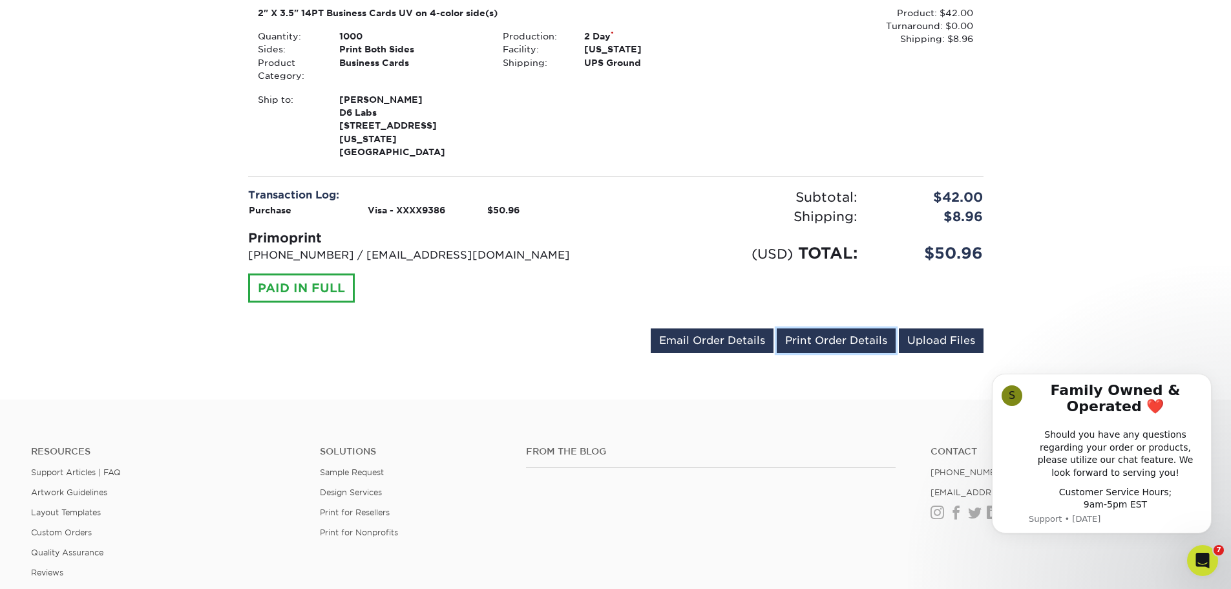
click at [846, 330] on link "Print Order Details" at bounding box center [836, 340] width 119 height 25
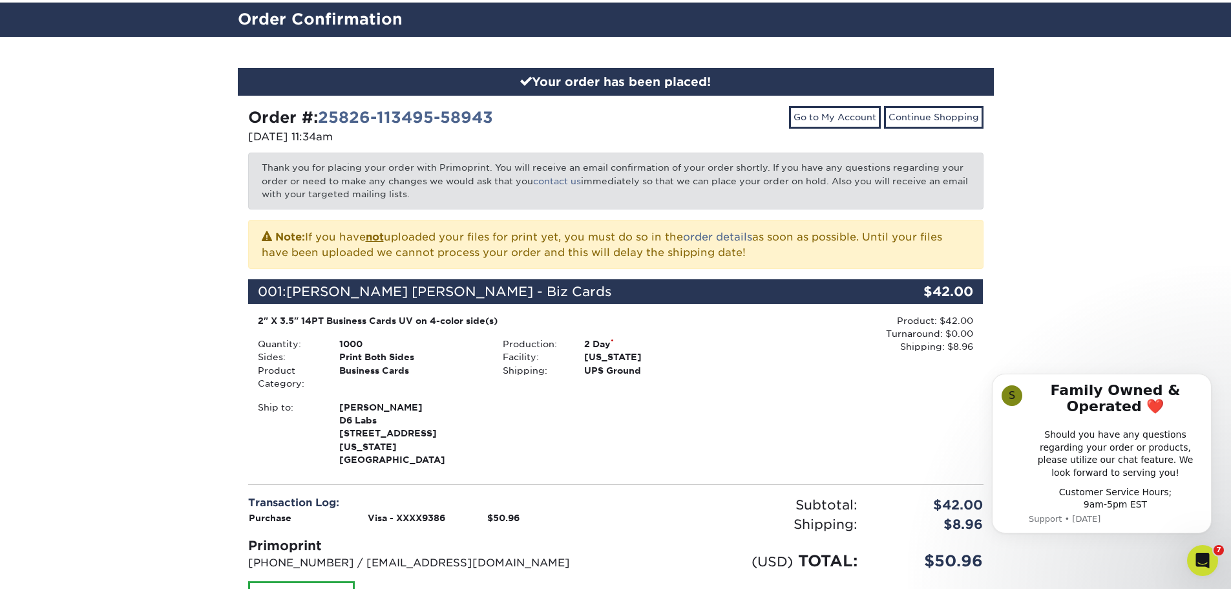
scroll to position [0, 0]
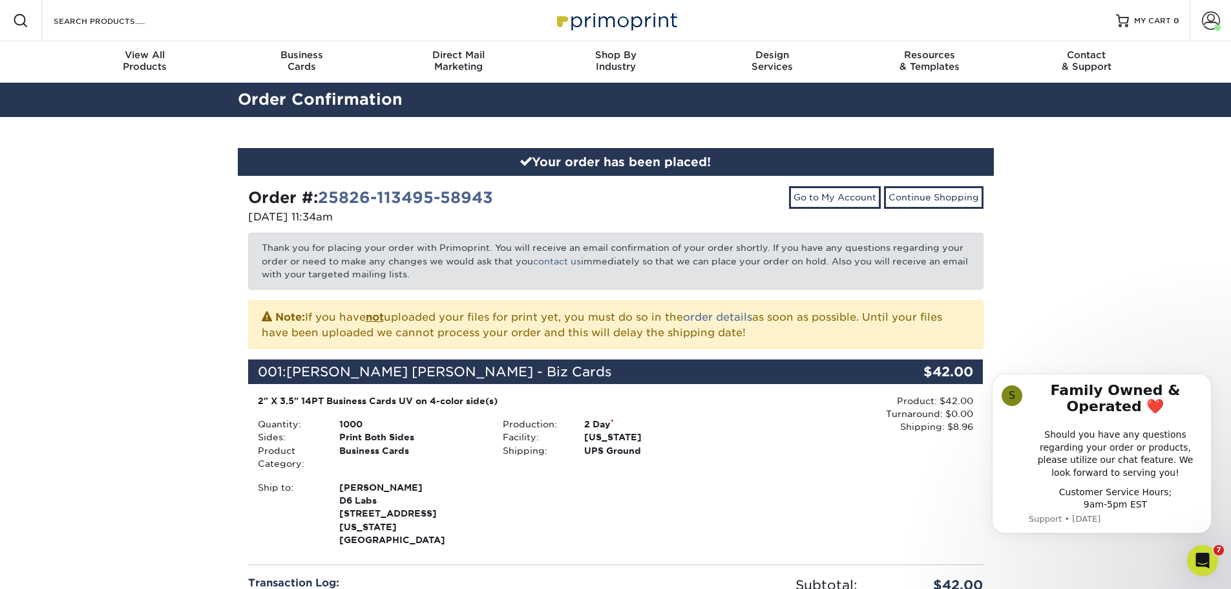
click at [1146, 220] on div "Your order has been placed! Order #: 25826-113495-58943 08/26/2025 11:34am Go t…" at bounding box center [615, 452] width 1231 height 671
click at [148, 460] on div "Your order has been placed! Order #: 25826-113495-58943 08/26/2025 11:34am Go t…" at bounding box center [615, 452] width 1231 height 671
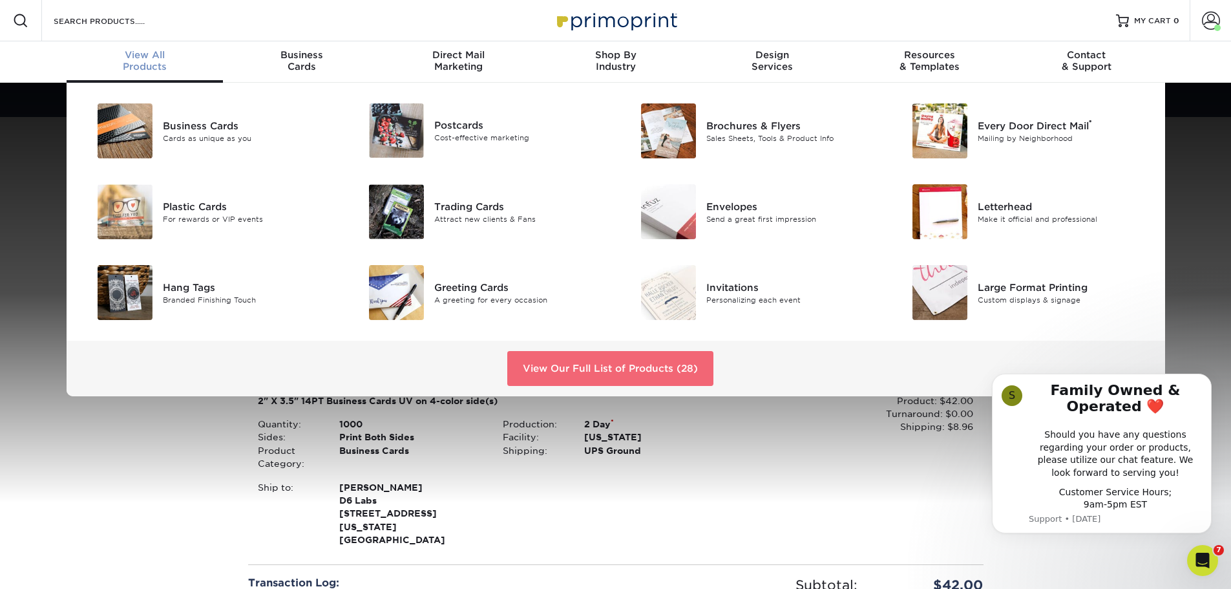
click at [569, 361] on link "View Our Full List of Products (28)" at bounding box center [610, 368] width 206 height 35
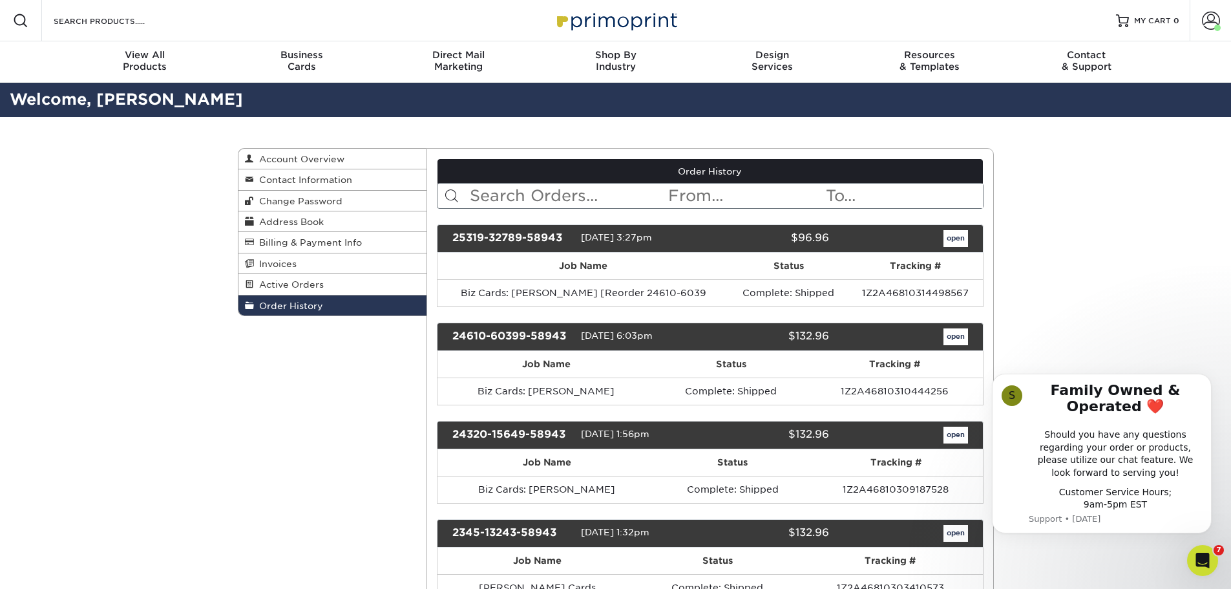
click at [288, 311] on link "Order History" at bounding box center [332, 305] width 189 height 20
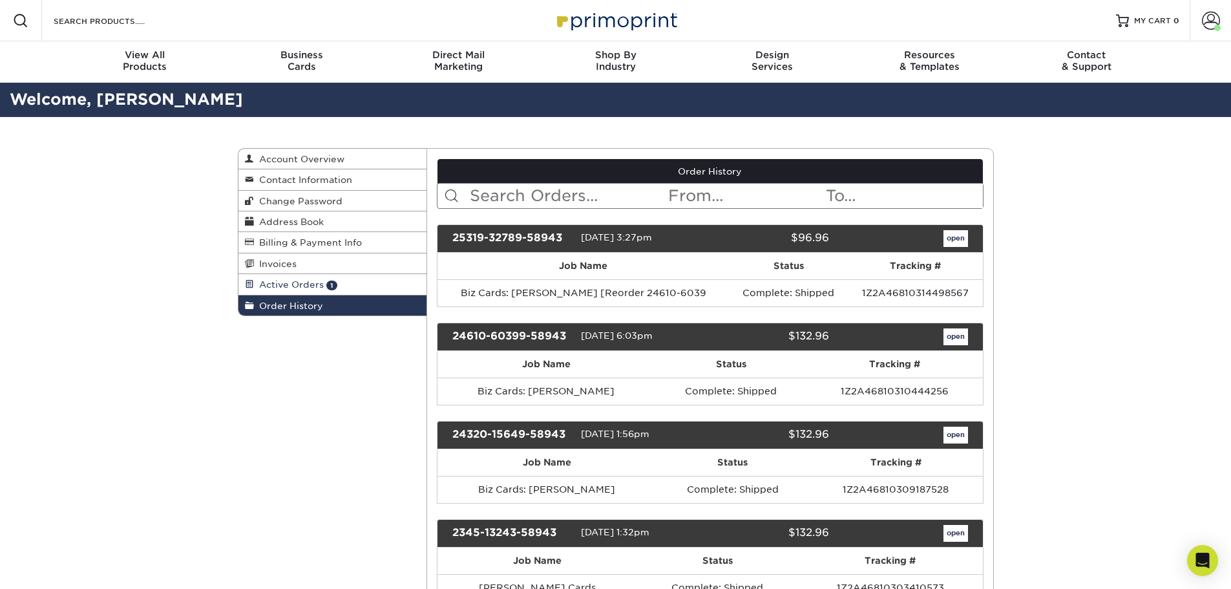
click at [291, 289] on span "Active Orders" at bounding box center [289, 284] width 70 height 10
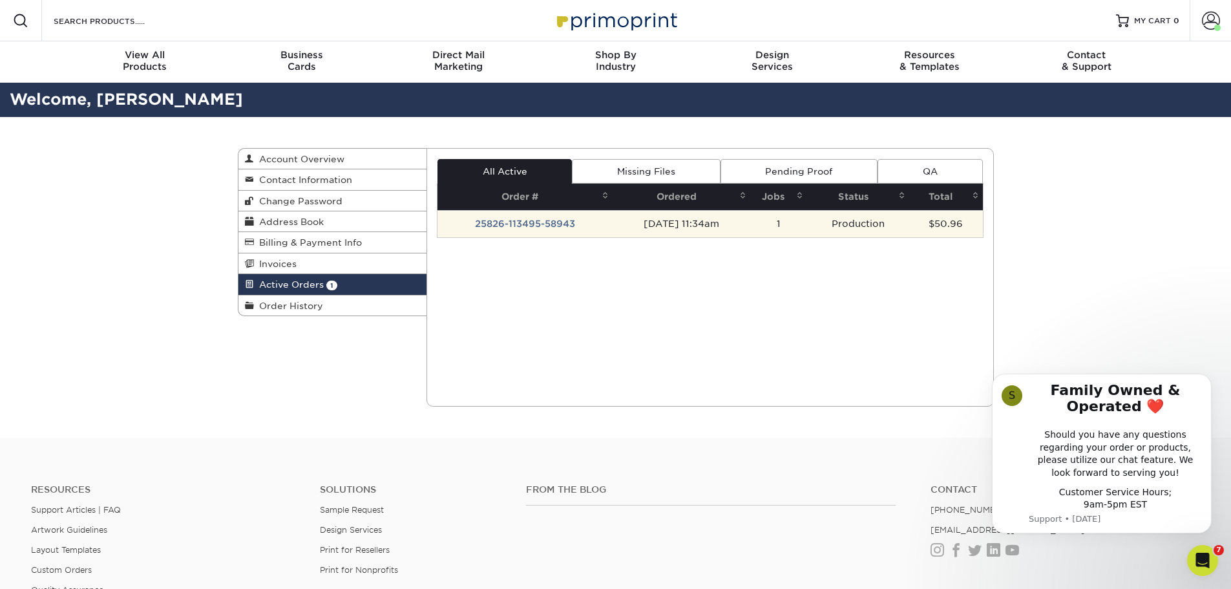
click at [554, 229] on td "25826-113495-58943" at bounding box center [524, 223] width 175 height 27
